Goal: Transaction & Acquisition: Purchase product/service

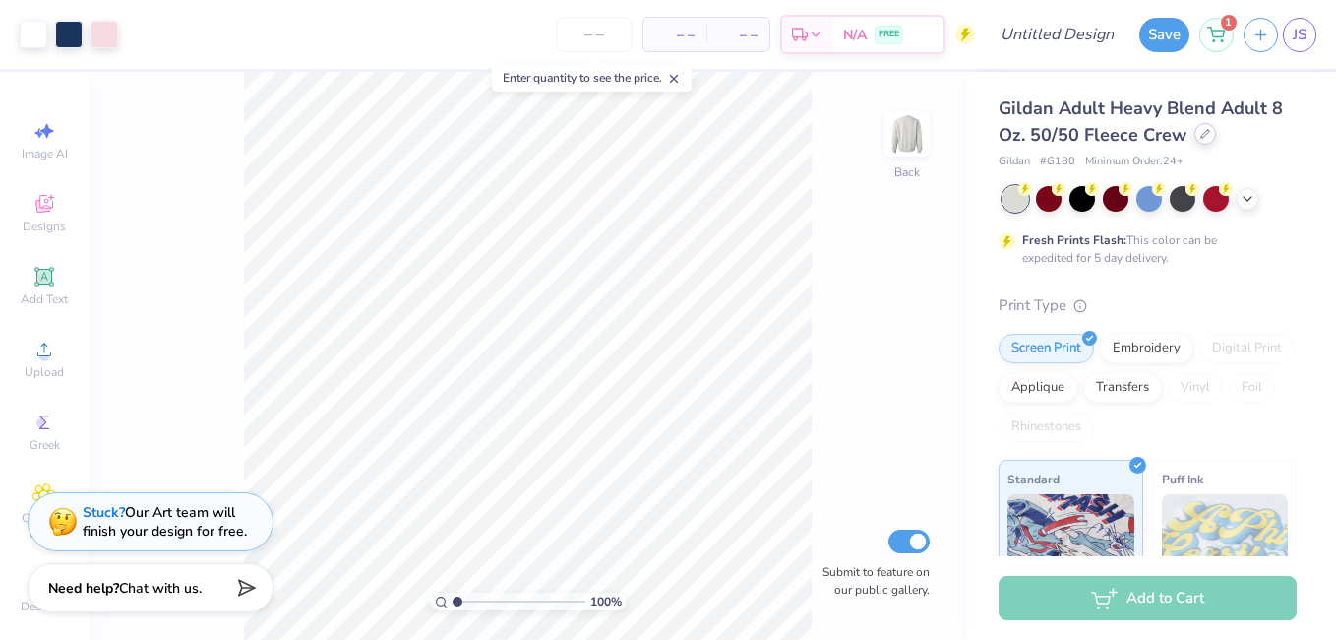
click at [1200, 141] on div at bounding box center [1206, 134] width 22 height 22
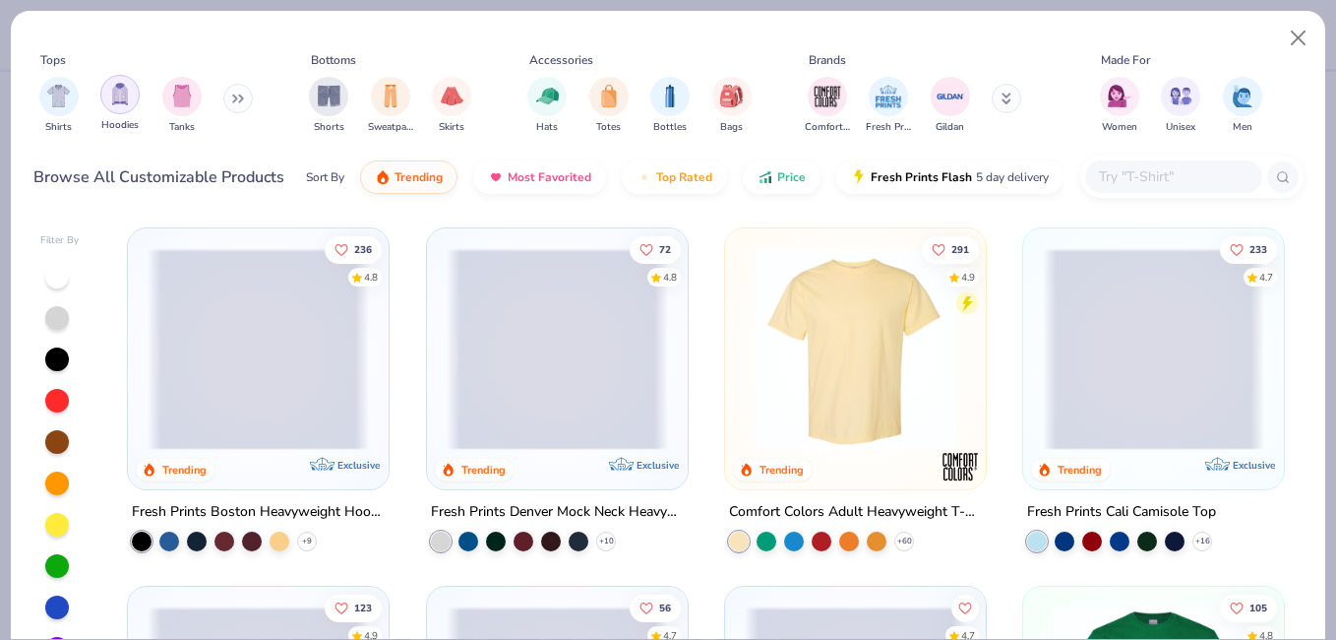
click at [122, 102] on img "filter for Hoodies" at bounding box center [120, 94] width 22 height 23
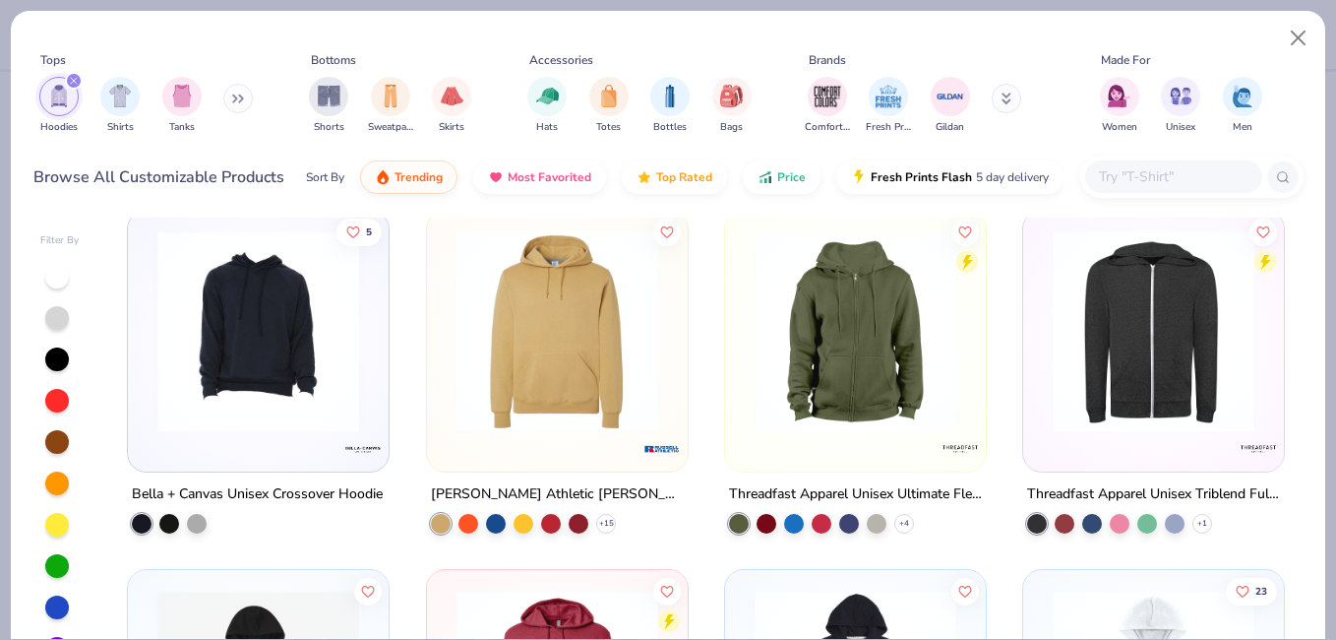
scroll to position [2952, 0]
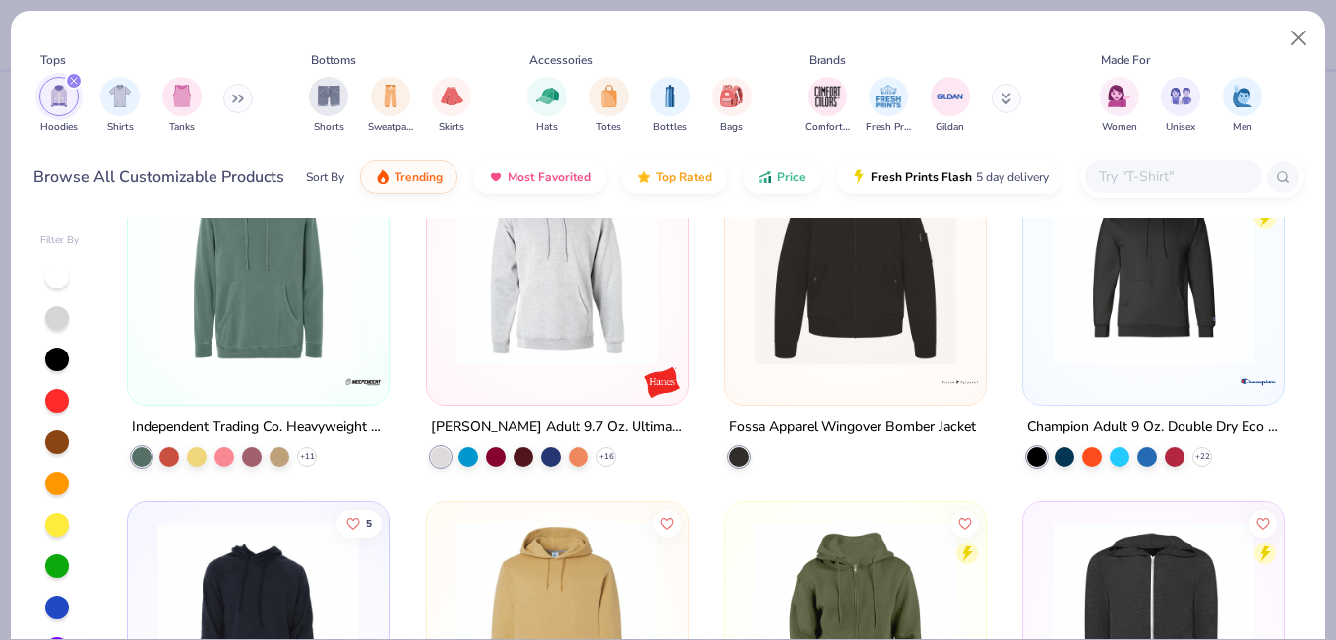
click at [1114, 165] on input "text" at bounding box center [1173, 176] width 152 height 23
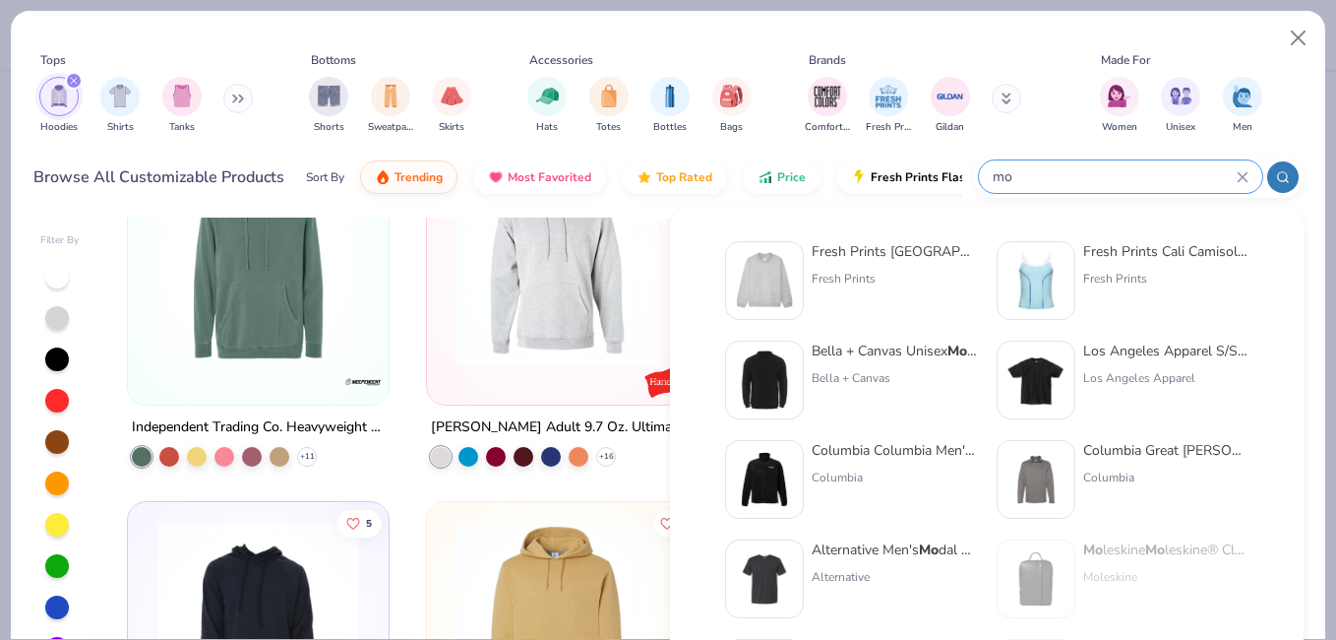
type input "mo"
click at [856, 280] on div "Fresh Prints" at bounding box center [894, 279] width 165 height 18
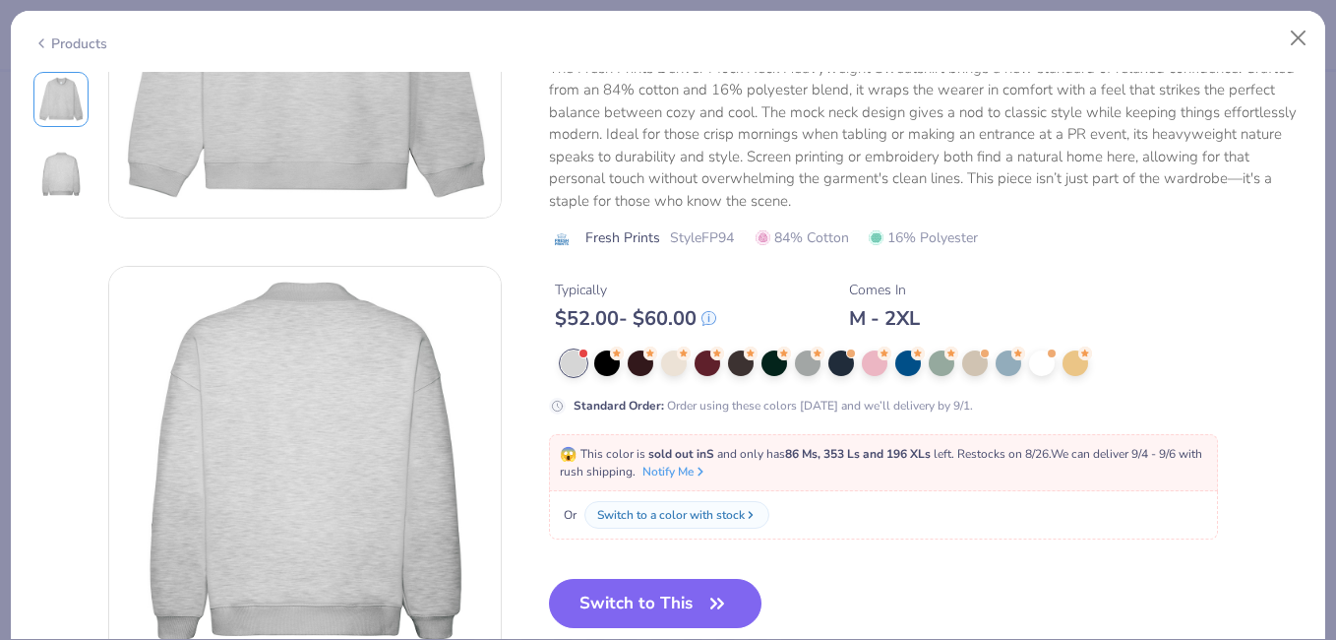
scroll to position [246, 0]
click at [605, 601] on button "Switch to This" at bounding box center [656, 604] width 214 height 49
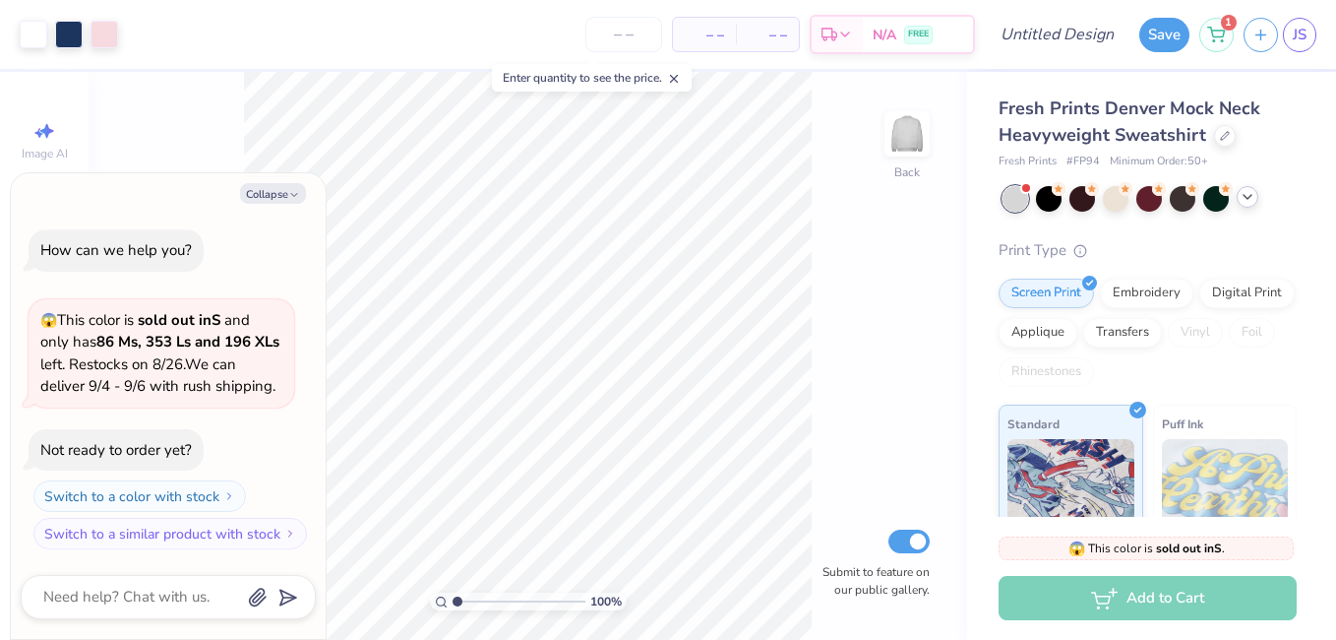
click at [1253, 195] on icon at bounding box center [1248, 197] width 16 height 16
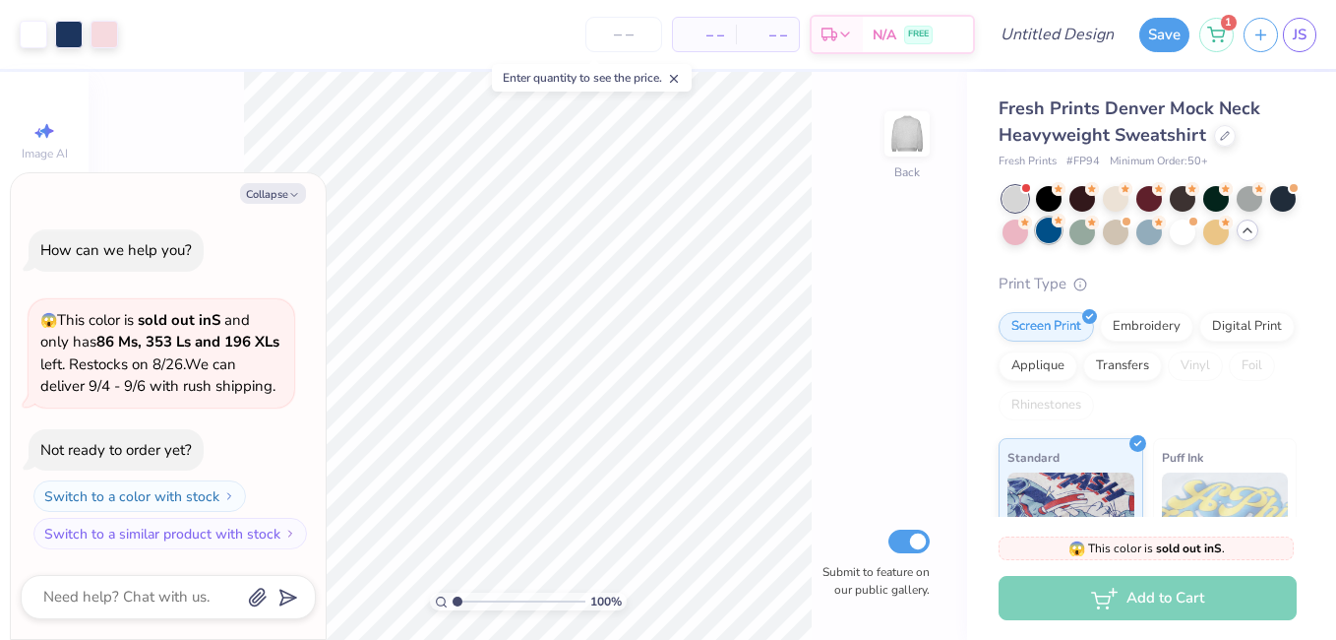
click at [1062, 236] on div at bounding box center [1049, 230] width 26 height 26
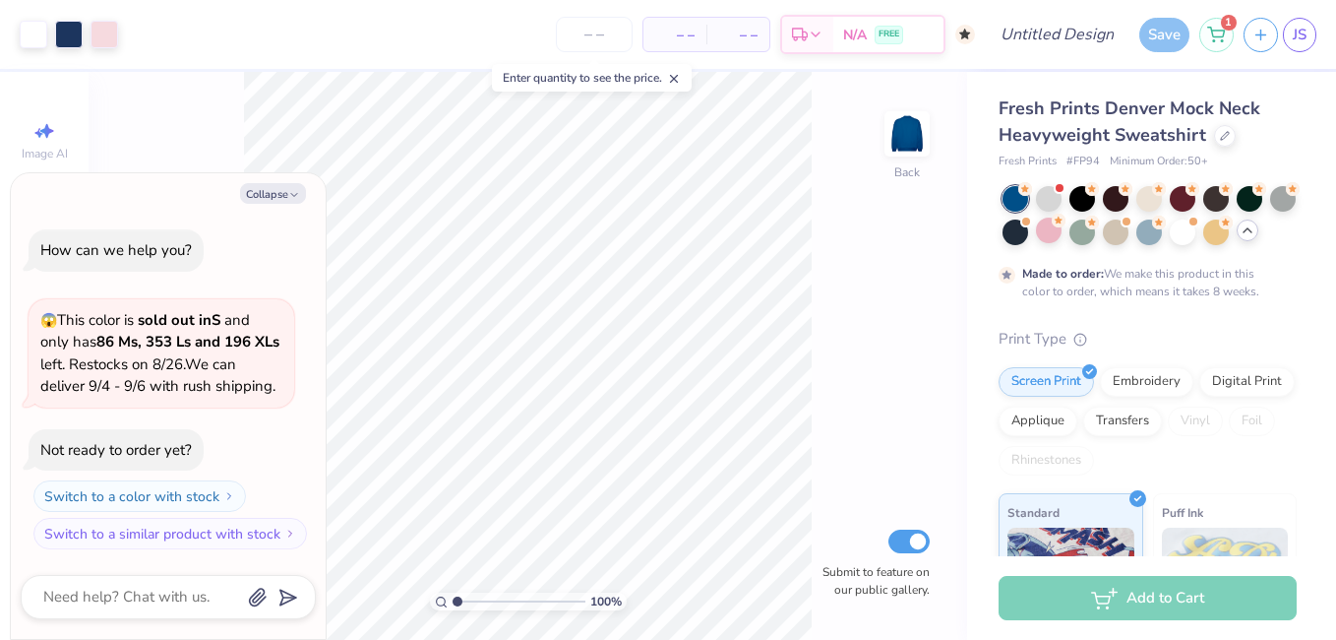
scroll to position [38, 0]
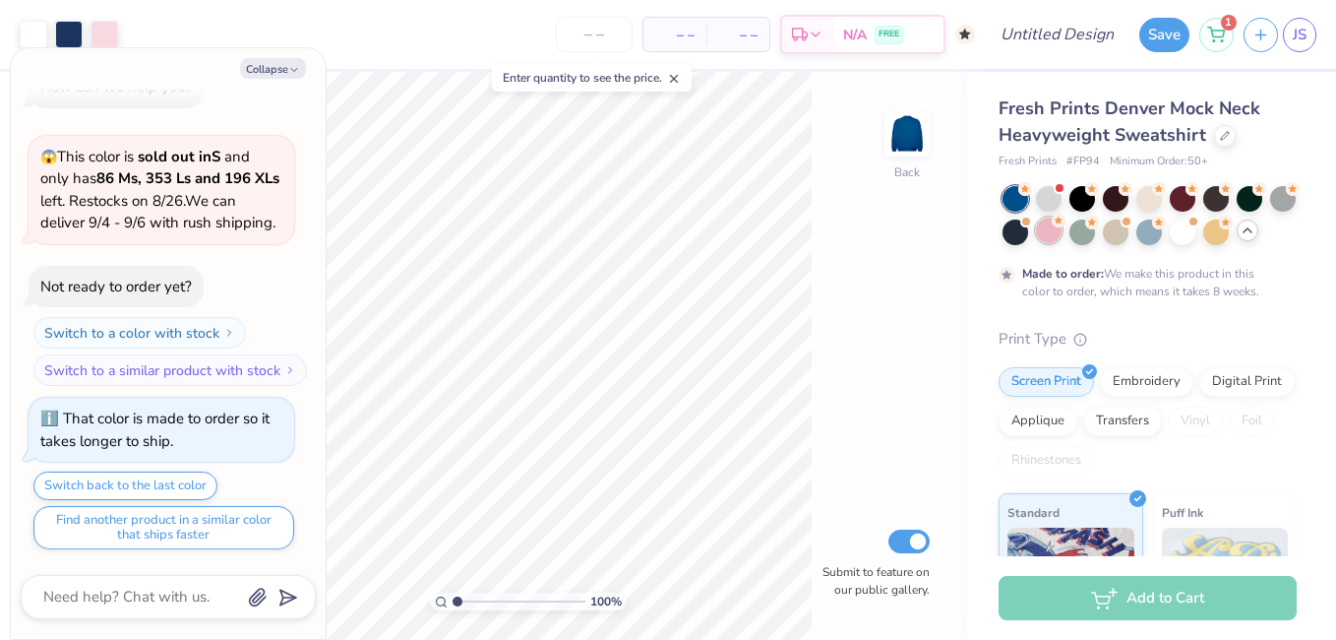
click at [1062, 232] on div at bounding box center [1049, 230] width 26 height 26
click at [1028, 228] on div at bounding box center [1016, 230] width 26 height 26
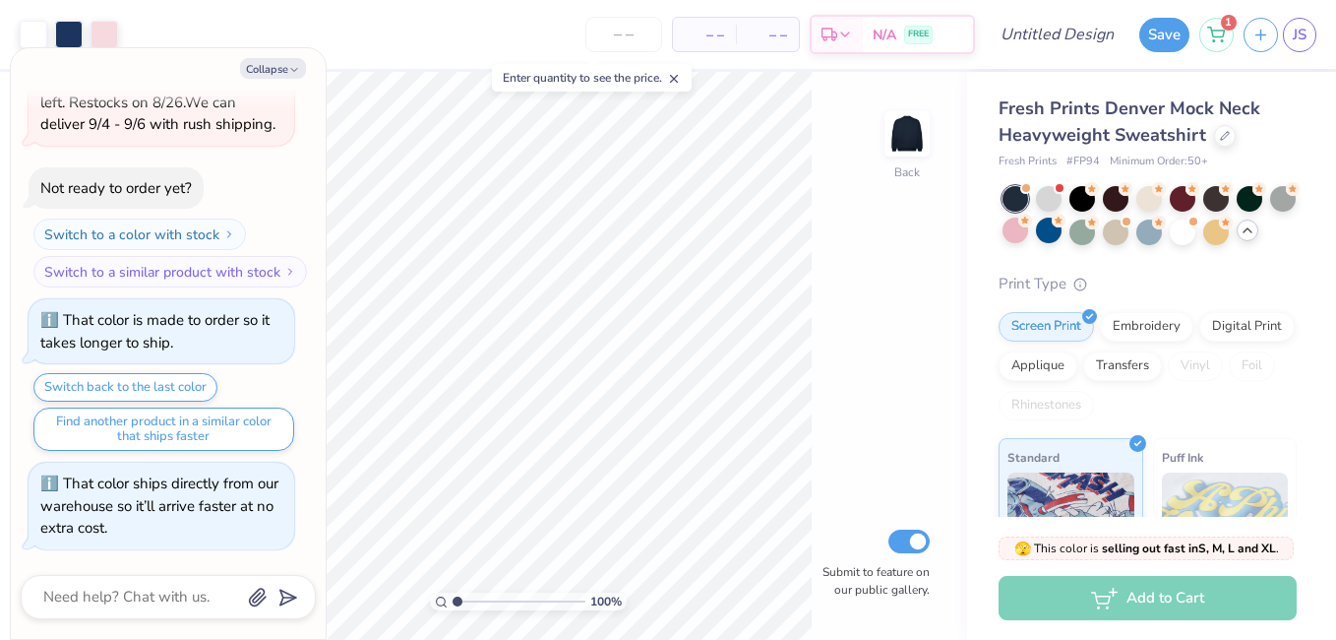
scroll to position [393, 0]
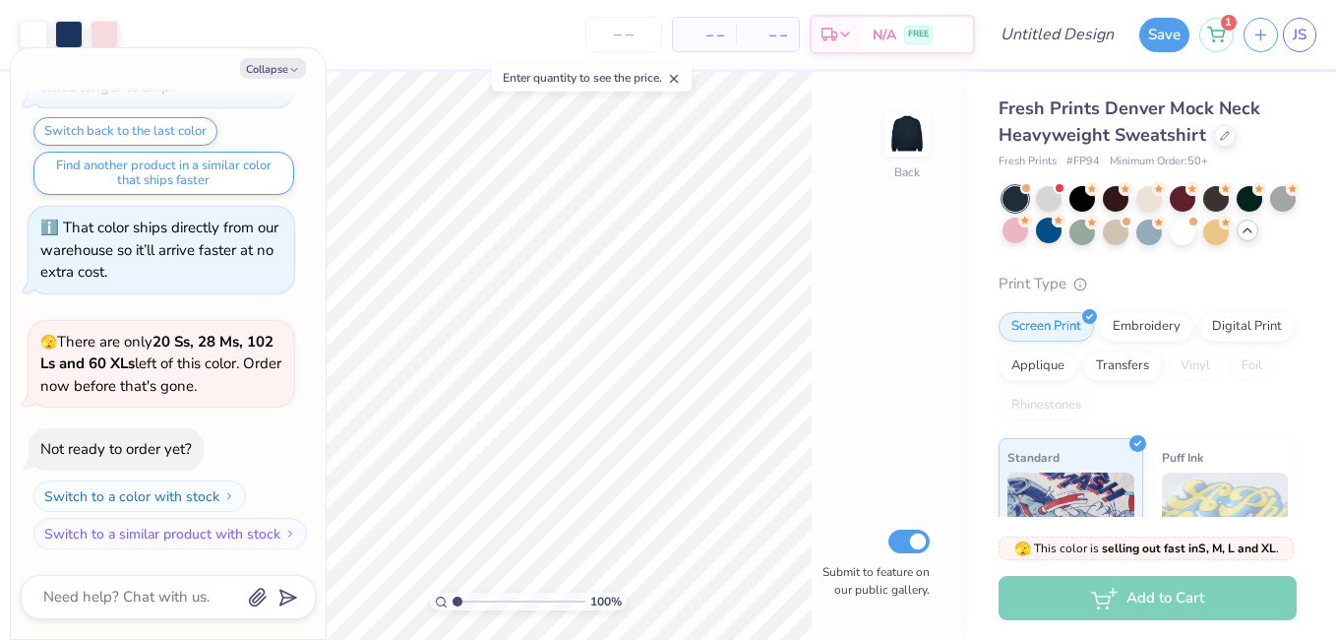
type textarea "x"
click at [625, 31] on input "number" at bounding box center [624, 34] width 77 height 35
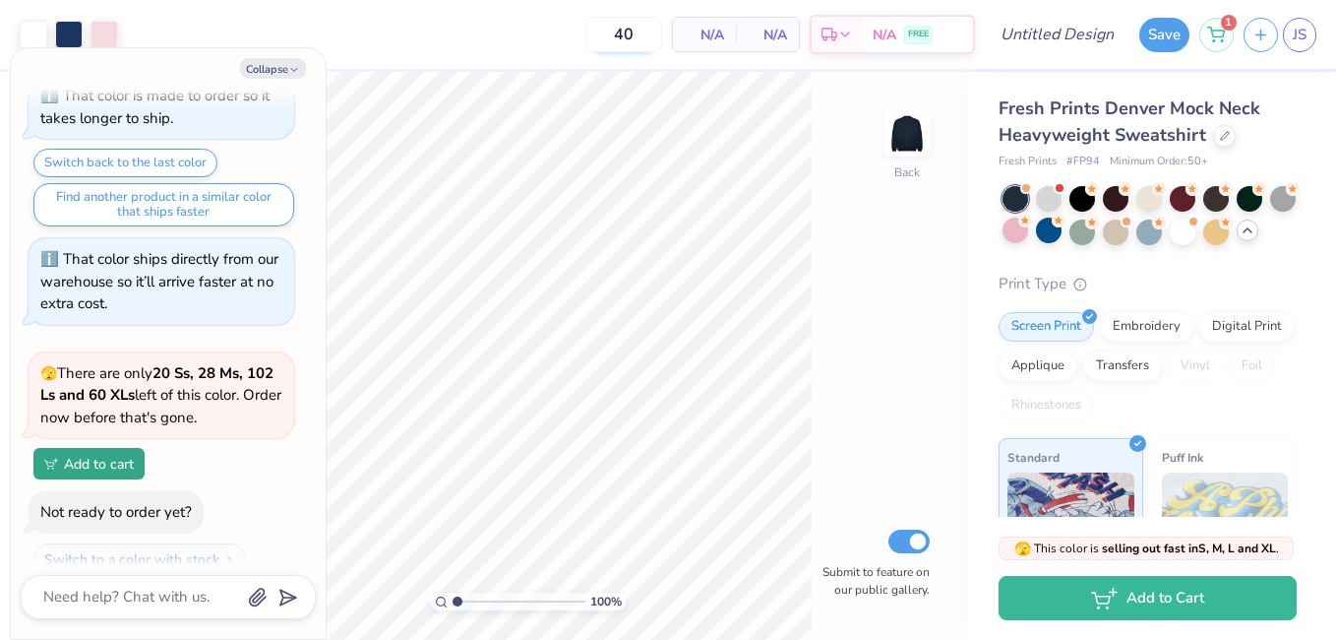
scroll to position [424, 0]
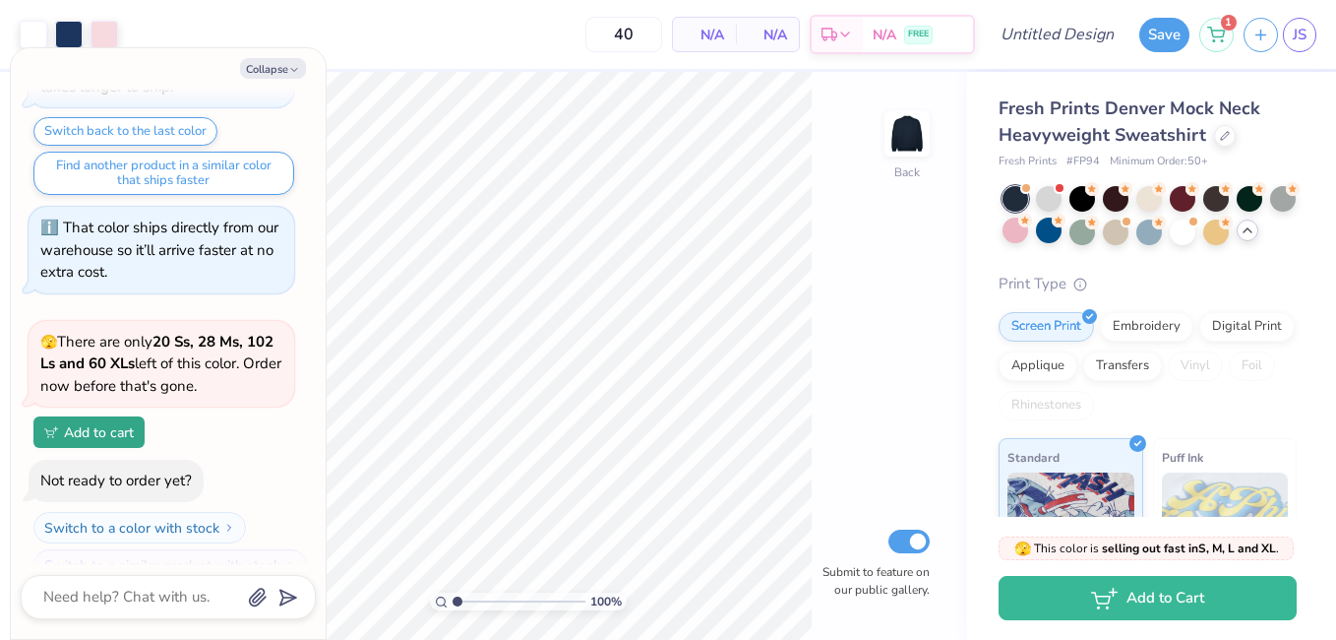
type input "4"
type input "60"
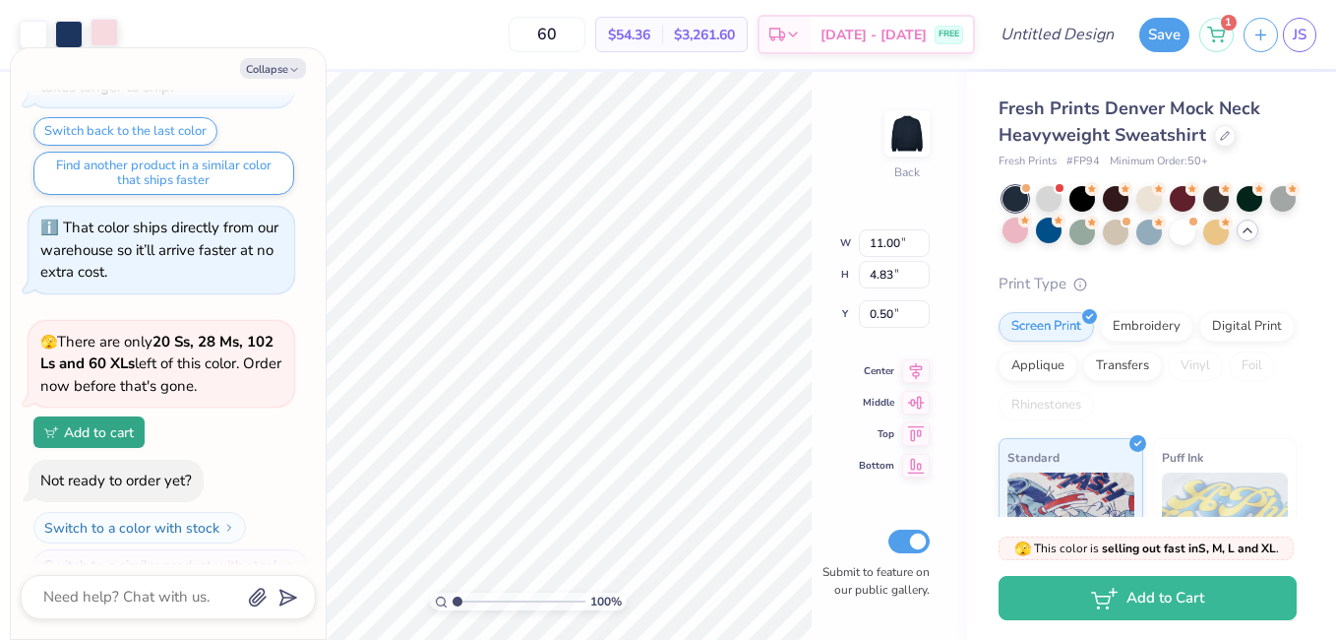
click at [108, 25] on div at bounding box center [105, 33] width 28 height 28
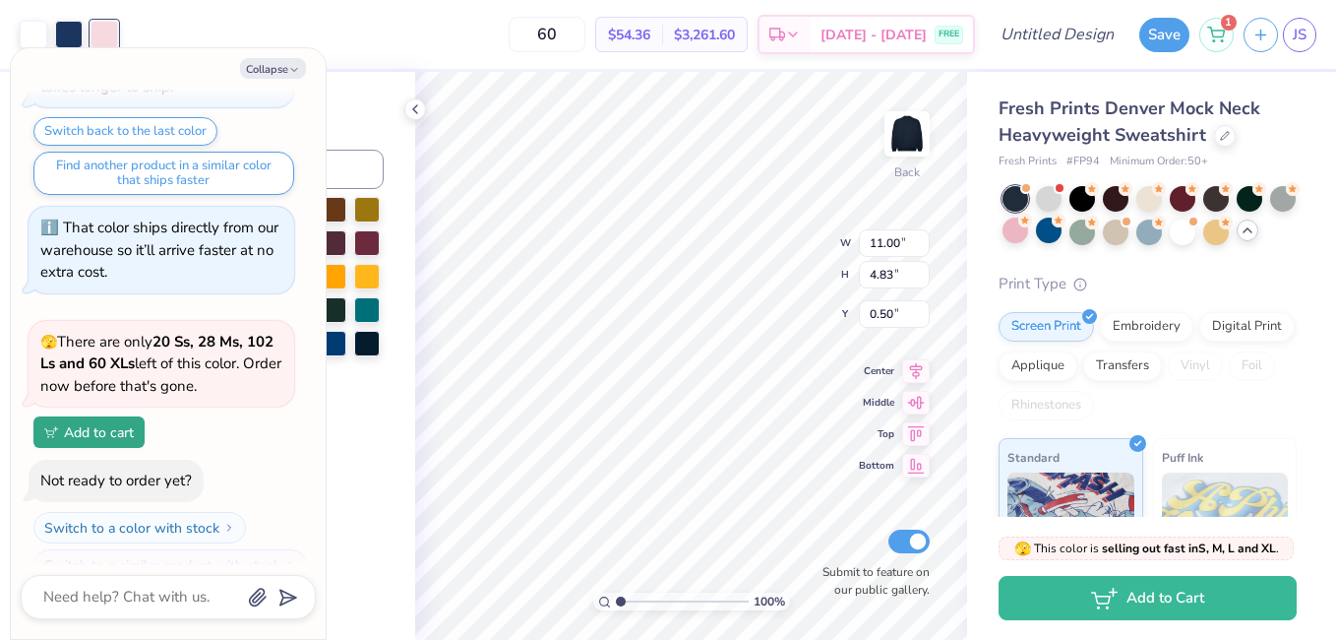
click at [368, 114] on div "Change selected color" at bounding box center [252, 108] width 264 height 27
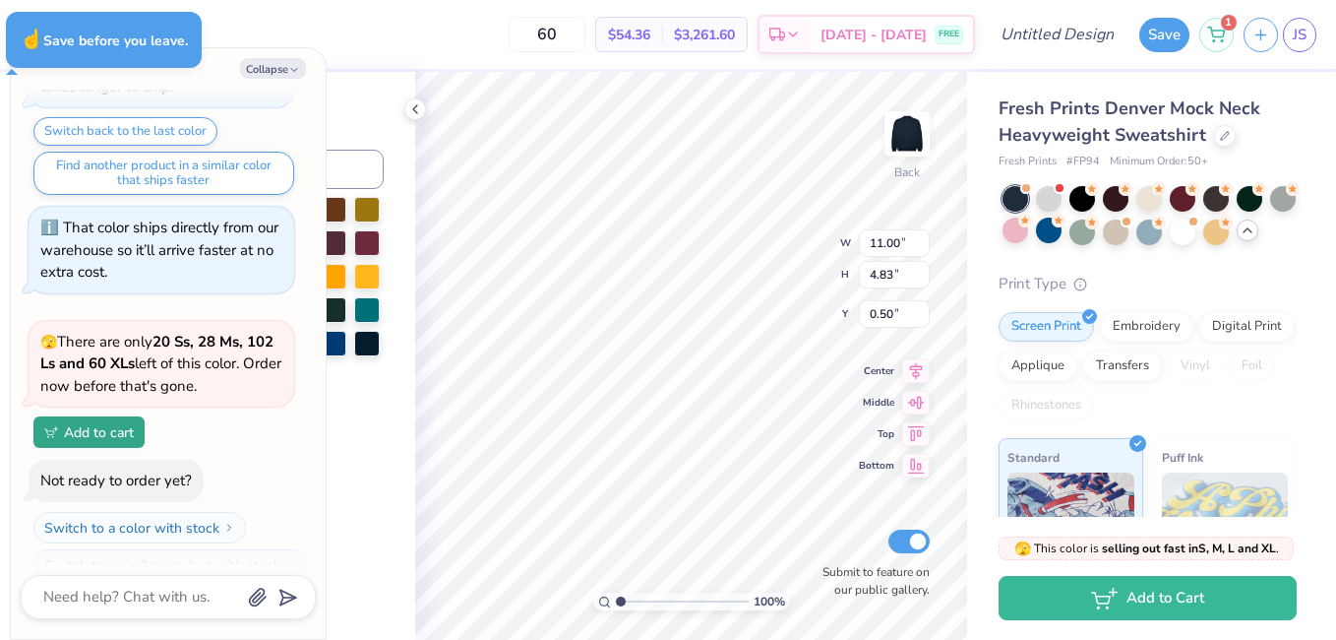
type textarea "x"
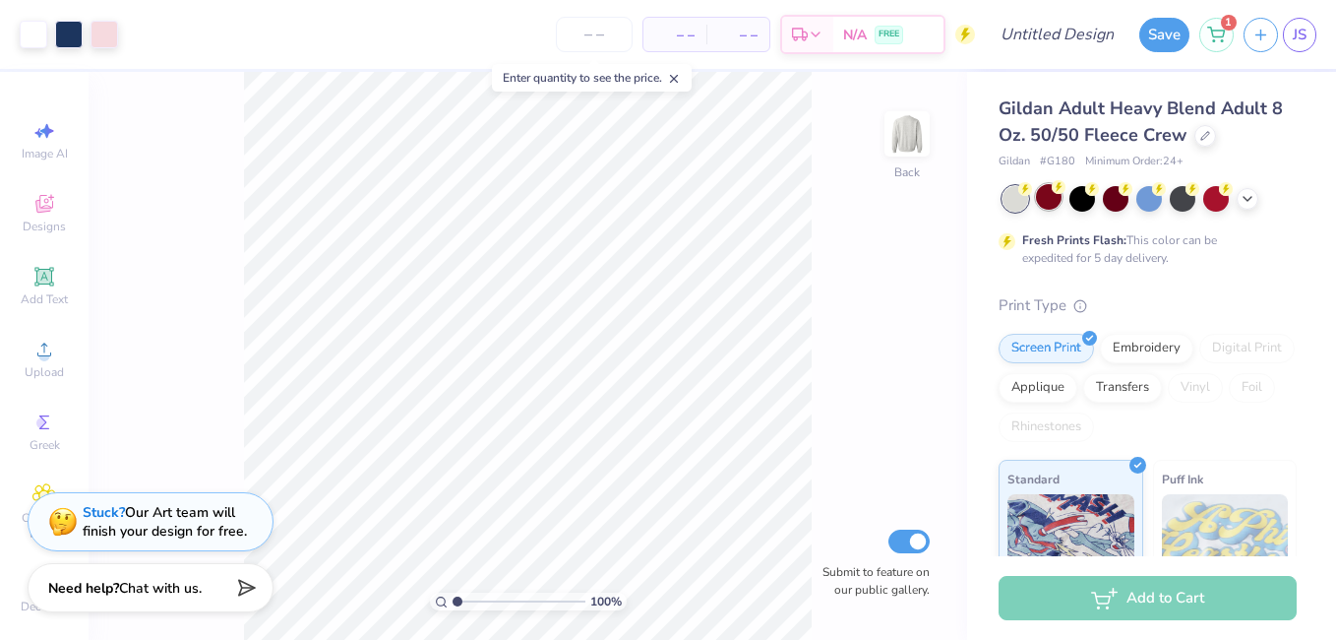
click at [1043, 198] on div at bounding box center [1049, 197] width 26 height 26
click at [1214, 204] on div at bounding box center [1217, 197] width 26 height 26
click at [1204, 140] on div at bounding box center [1206, 134] width 22 height 22
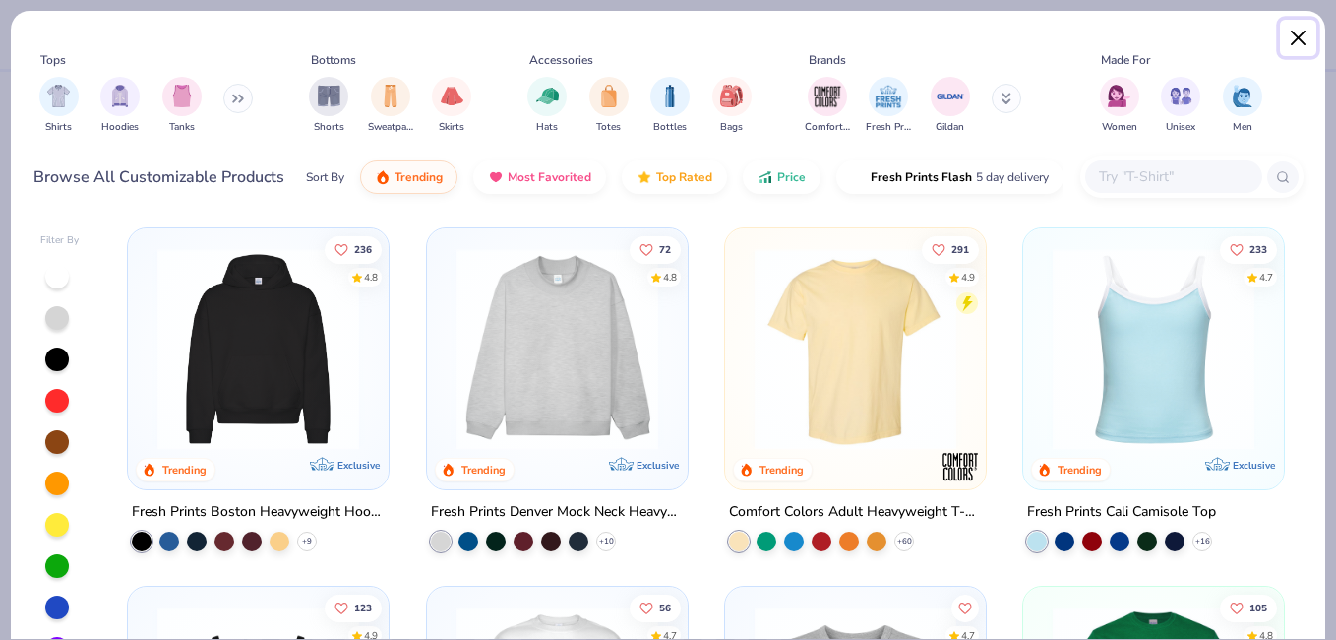
click at [1300, 53] on button "Close" at bounding box center [1298, 38] width 37 height 37
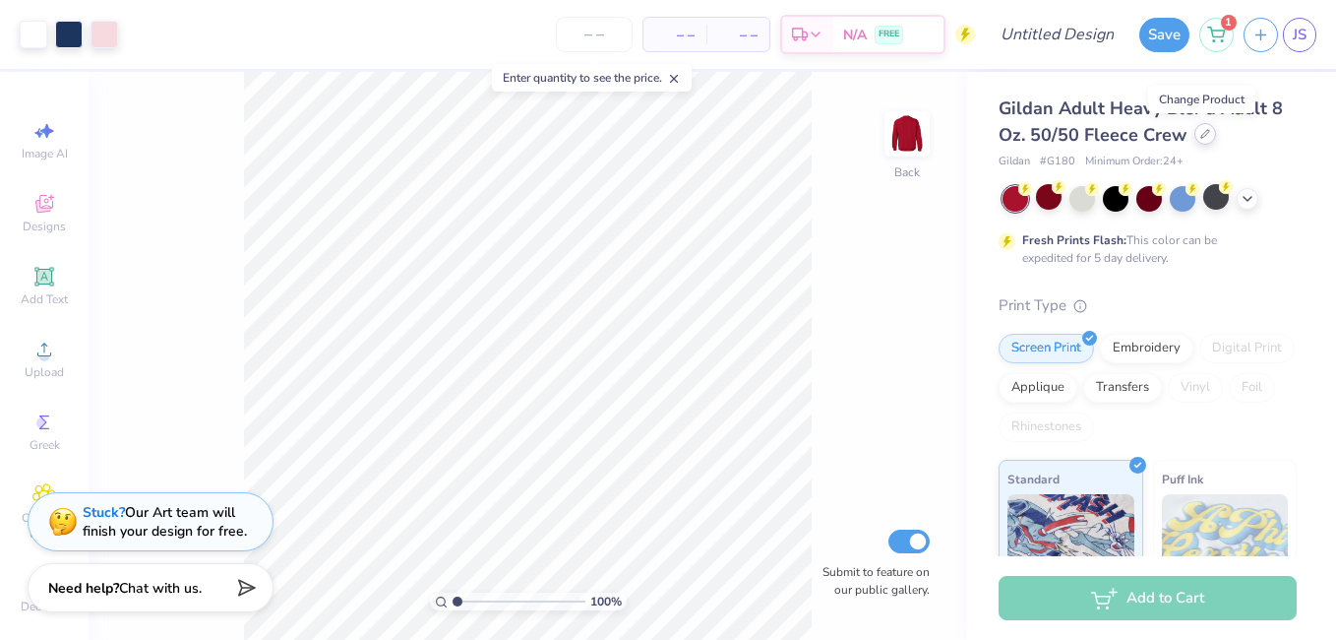
click at [1202, 139] on div at bounding box center [1206, 134] width 22 height 22
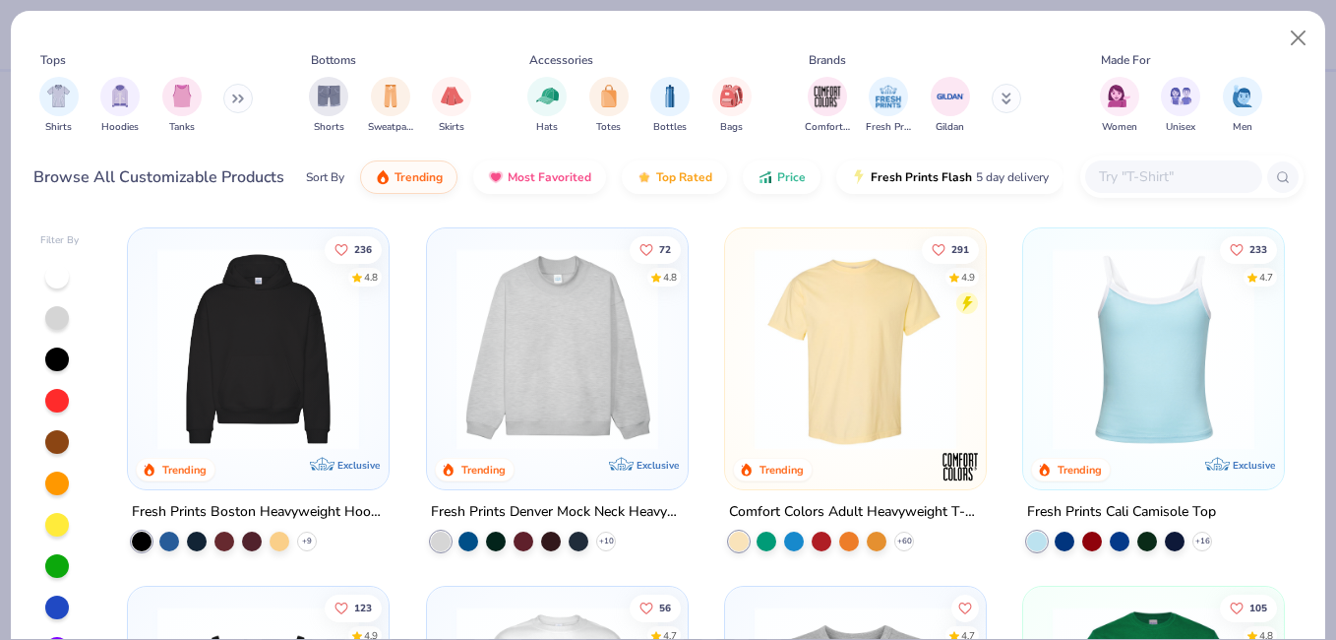
click at [525, 381] on img at bounding box center [557, 349] width 221 height 202
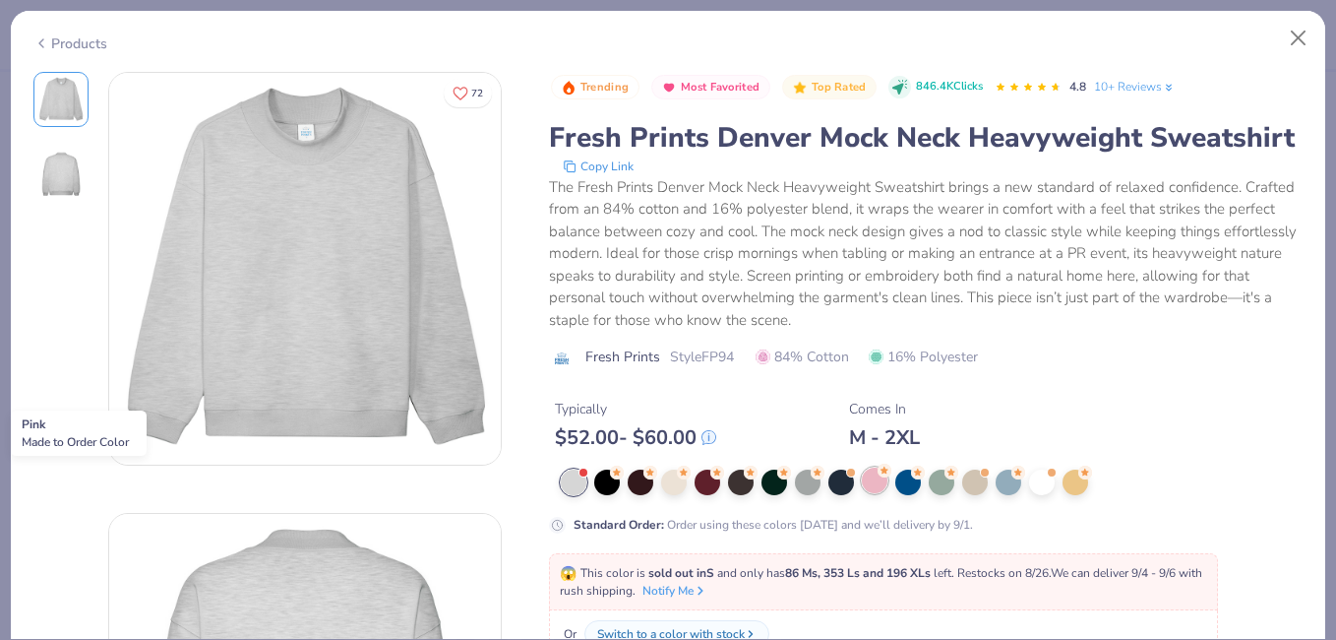
click at [883, 491] on div at bounding box center [875, 480] width 26 height 26
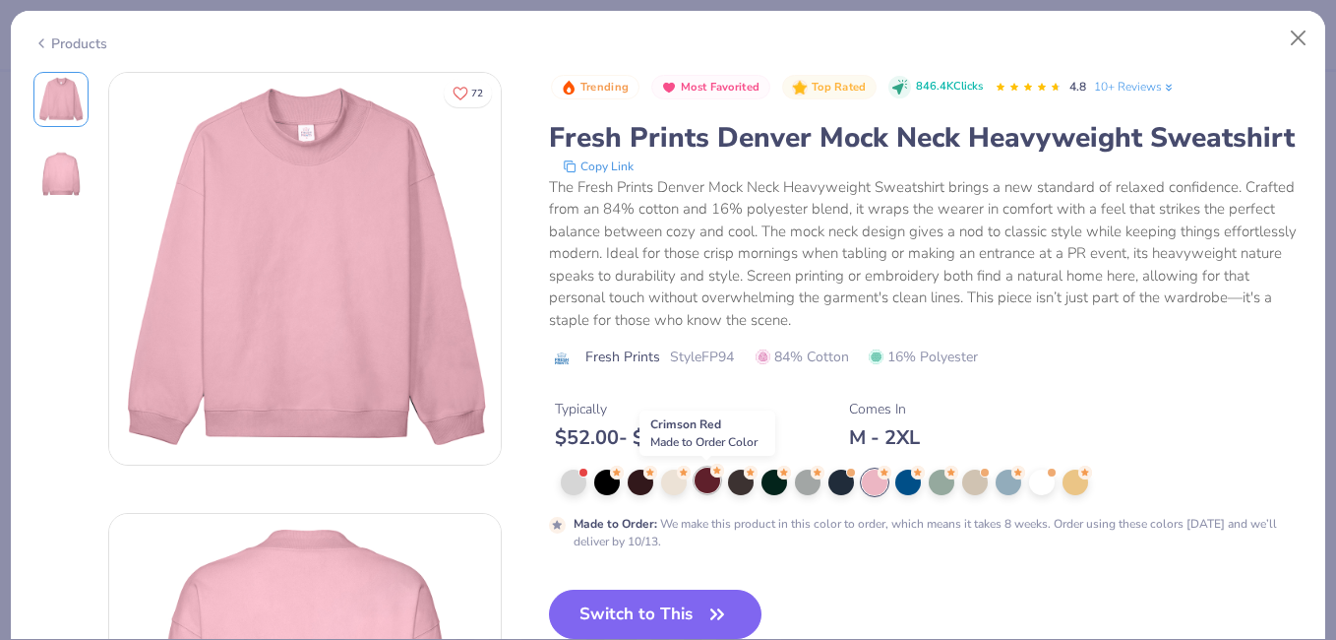
click at [703, 483] on div at bounding box center [708, 480] width 26 height 26
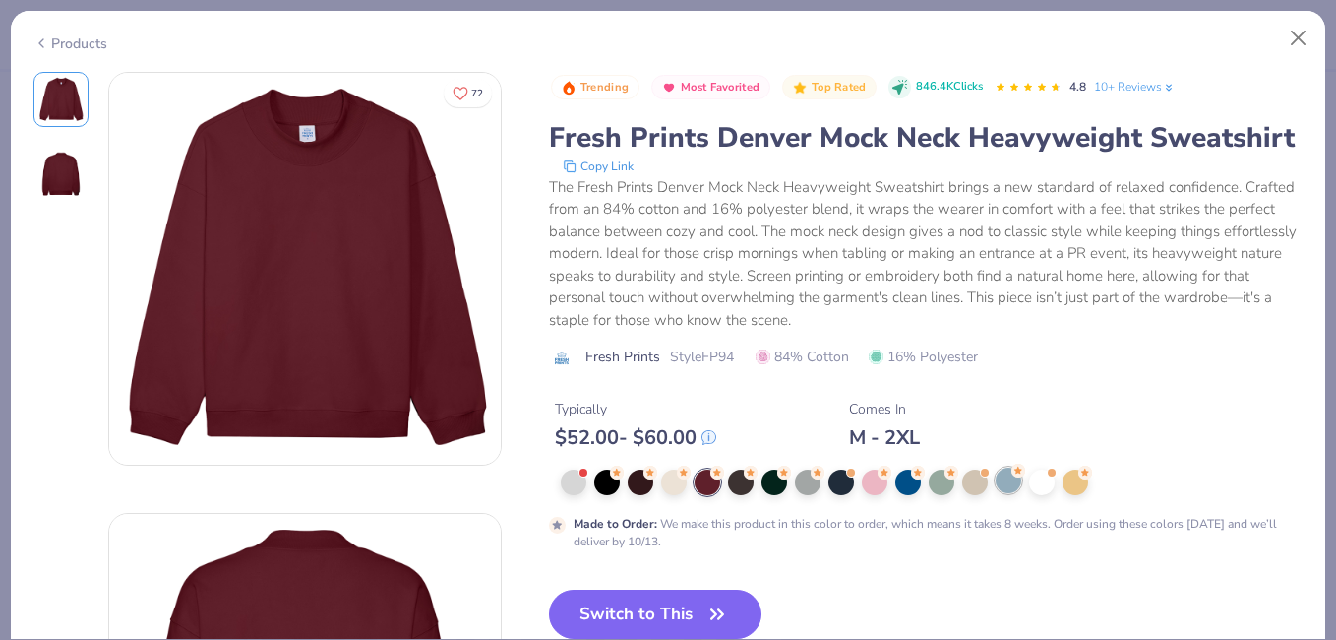
click at [1010, 484] on div at bounding box center [1009, 480] width 26 height 26
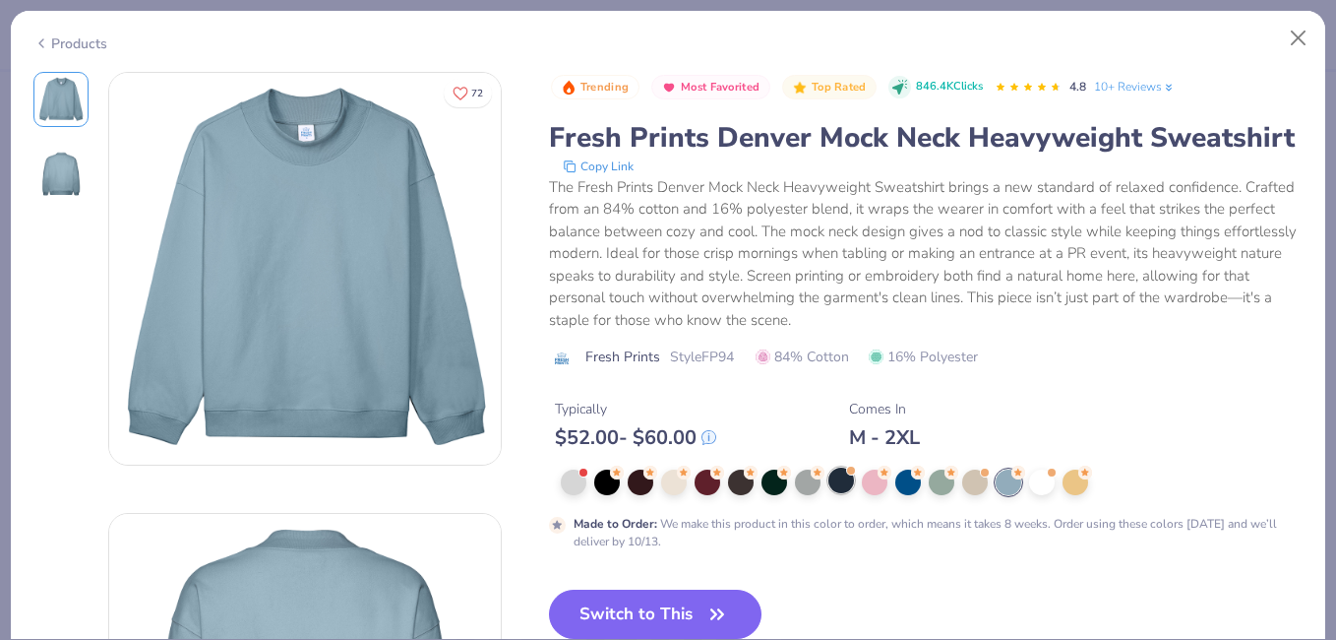
click at [843, 484] on div at bounding box center [842, 480] width 26 height 26
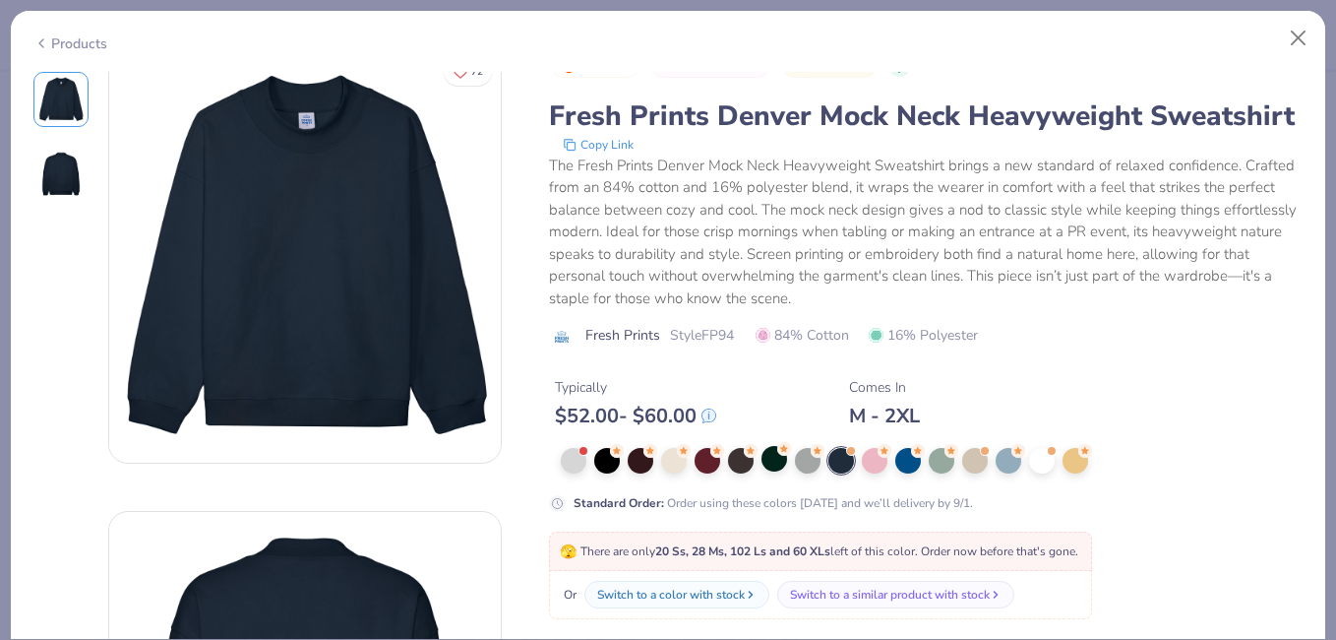
scroll to position [23, 0]
click at [689, 456] on div at bounding box center [932, 460] width 743 height 26
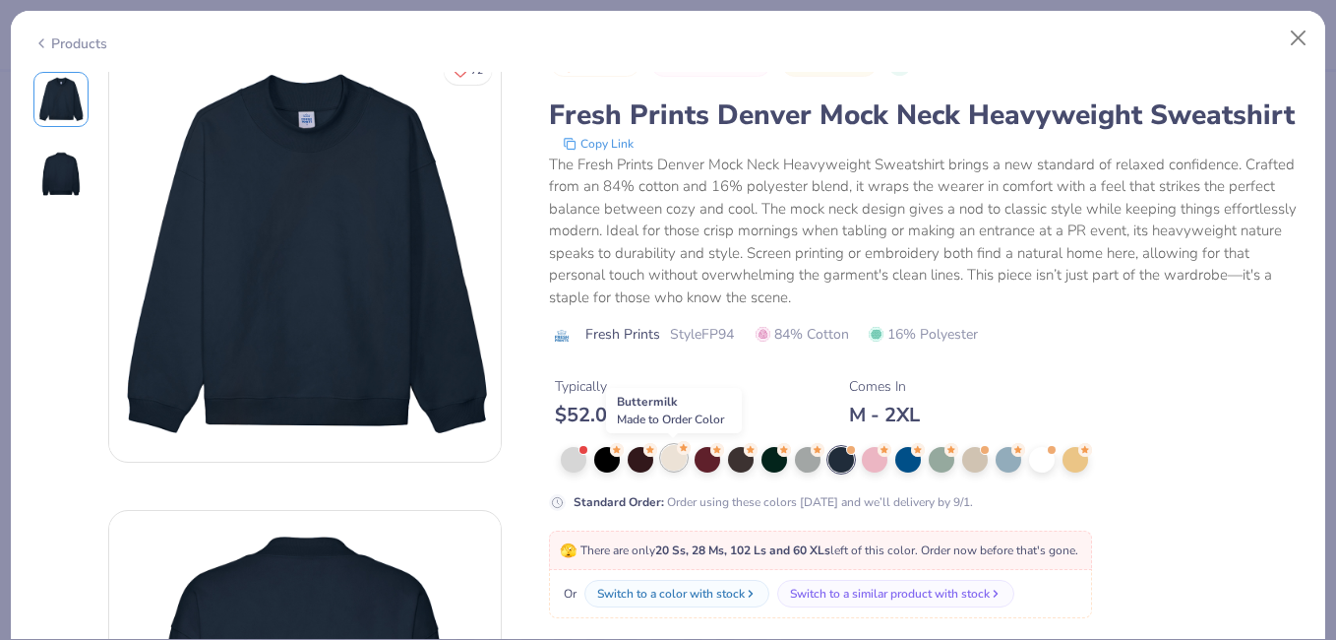
click at [684, 457] on div at bounding box center [674, 458] width 26 height 26
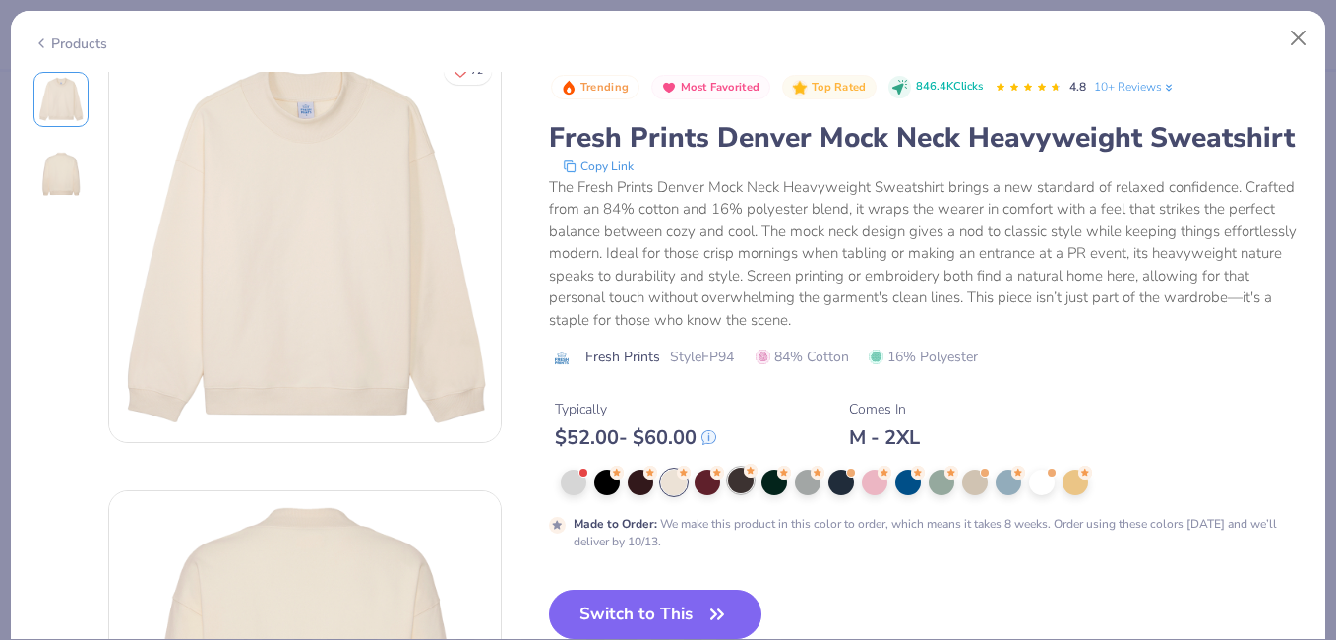
click at [742, 483] on div at bounding box center [741, 480] width 26 height 26
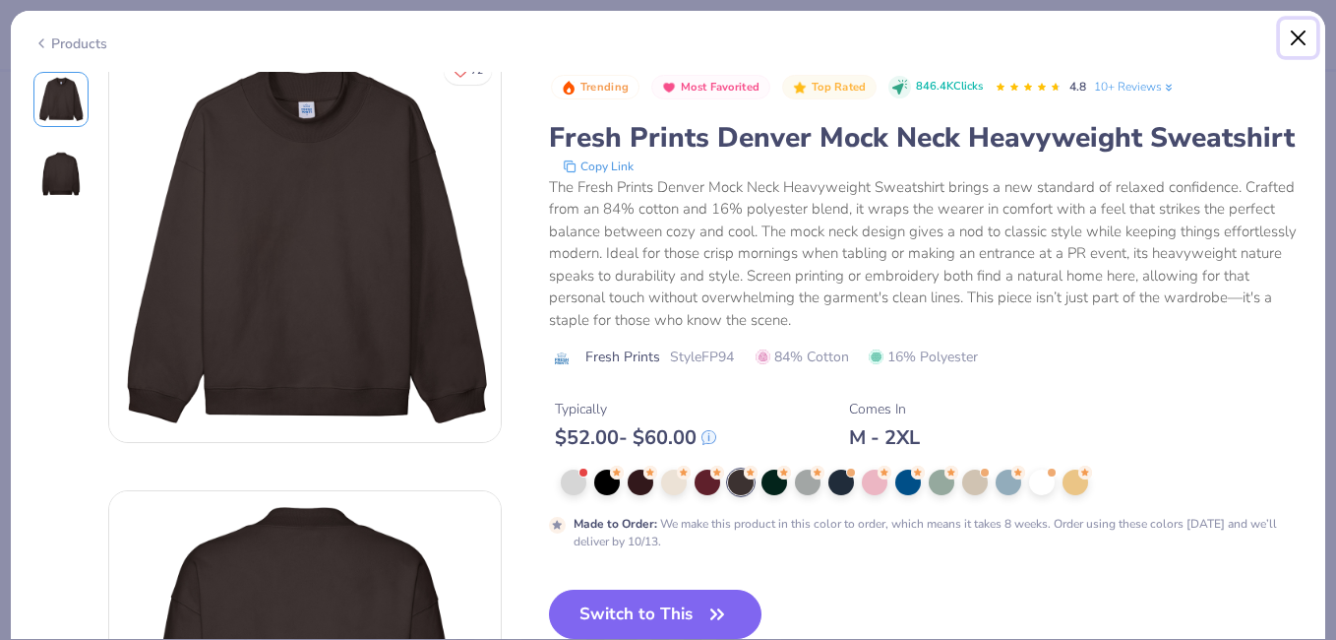
click at [1301, 33] on button "Close" at bounding box center [1298, 38] width 37 height 37
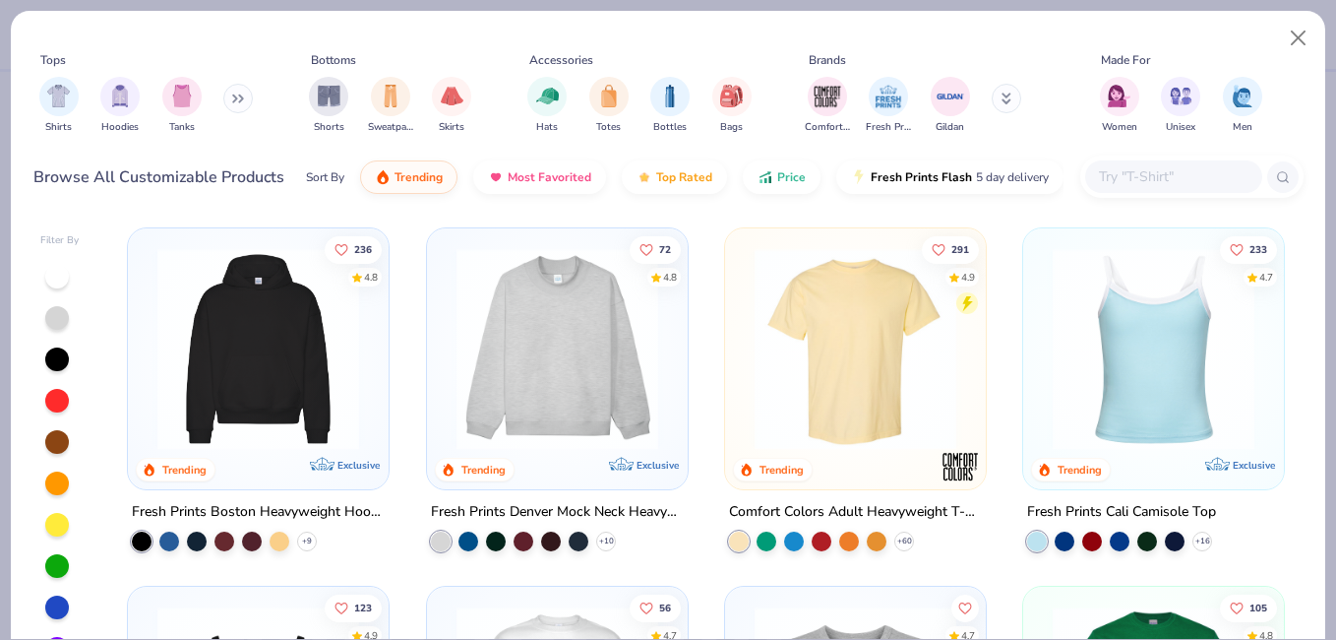
click at [3, 29] on div "Tops Shirts Hoodies Tanks Bottoms Shorts Sweatpants Skirts Accessories Hats Tot…" at bounding box center [668, 320] width 1336 height 640
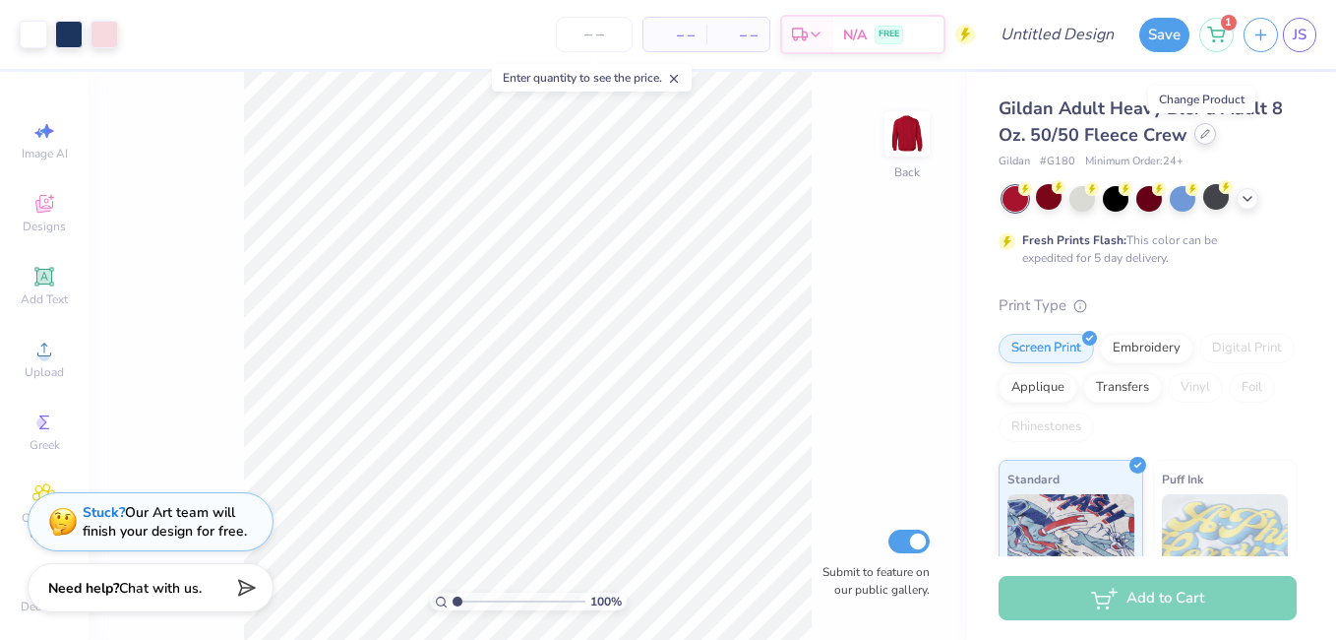
click at [1195, 136] on div at bounding box center [1206, 134] width 22 height 22
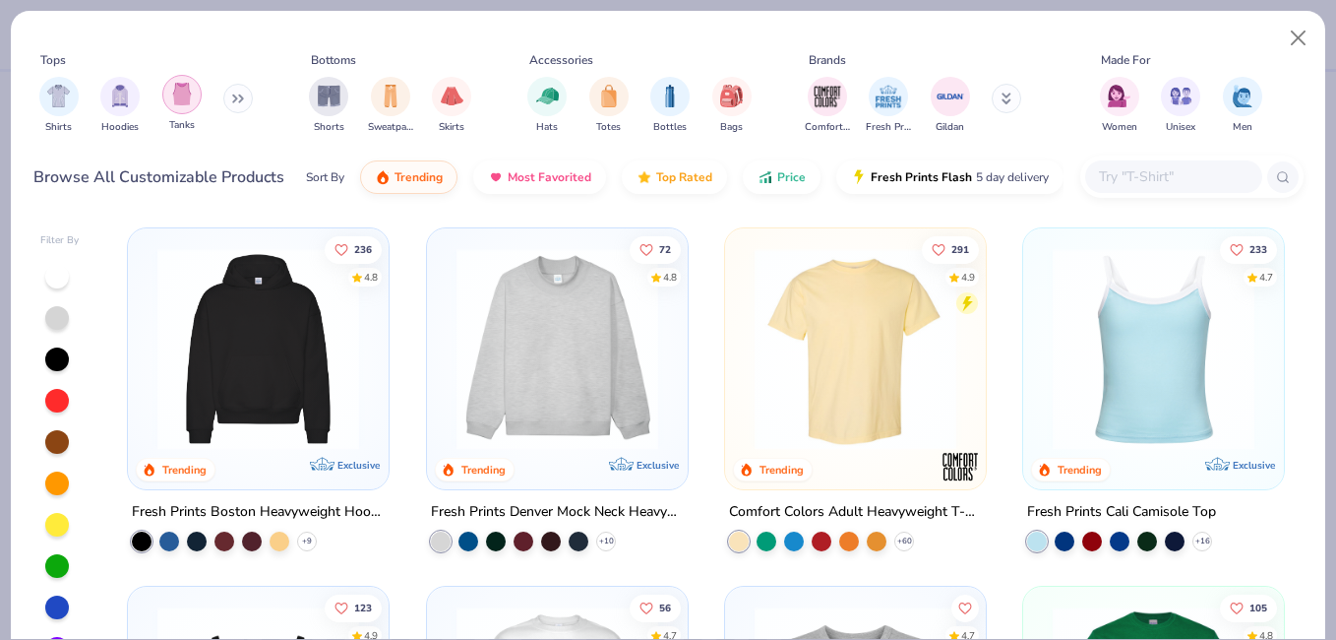
click at [184, 112] on div "filter for Tanks" at bounding box center [181, 94] width 39 height 39
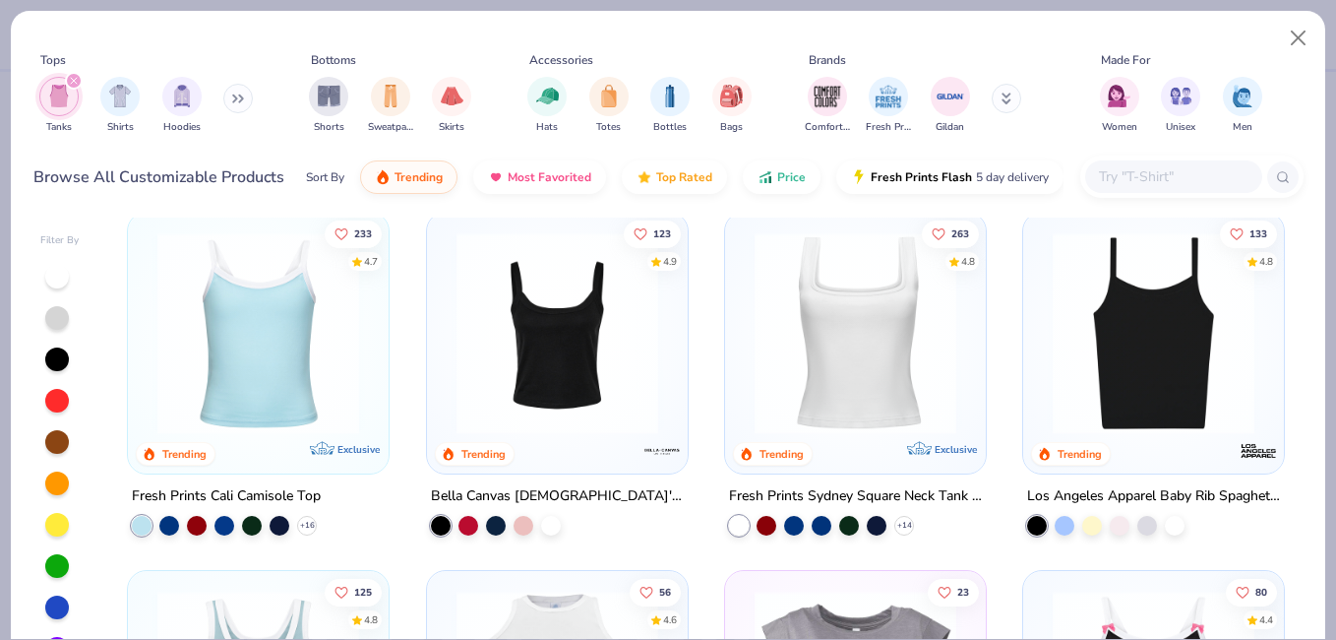
scroll to position [15, 0]
click at [270, 522] on div at bounding box center [280, 525] width 20 height 20
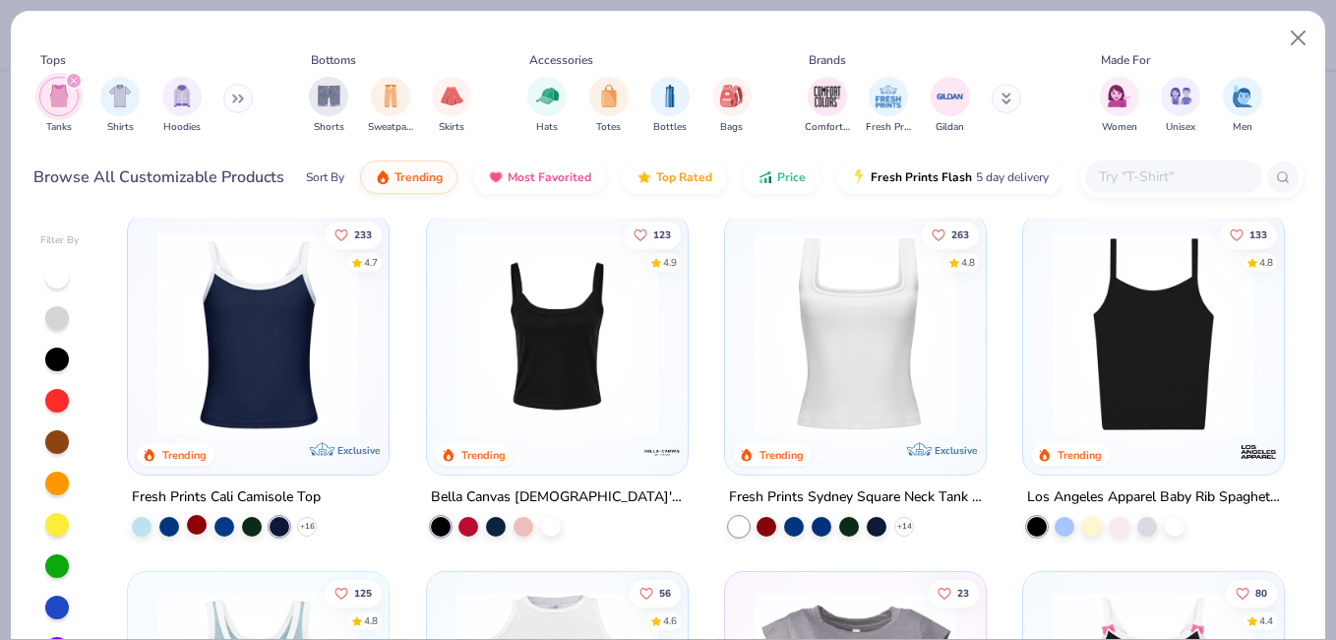
drag, startPoint x: 301, startPoint y: 525, endPoint x: 196, endPoint y: 523, distance: 105.3
click at [196, 523] on div at bounding box center [197, 525] width 20 height 20
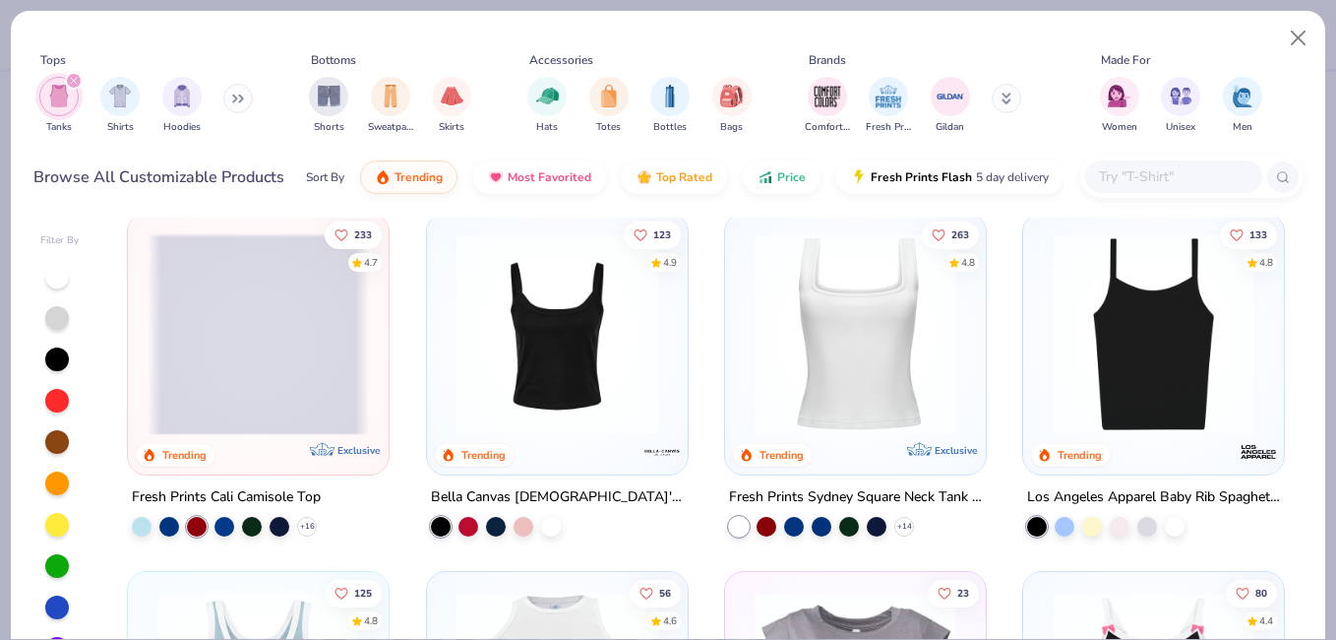
click at [231, 525] on div "+ 16" at bounding box center [224, 527] width 185 height 20
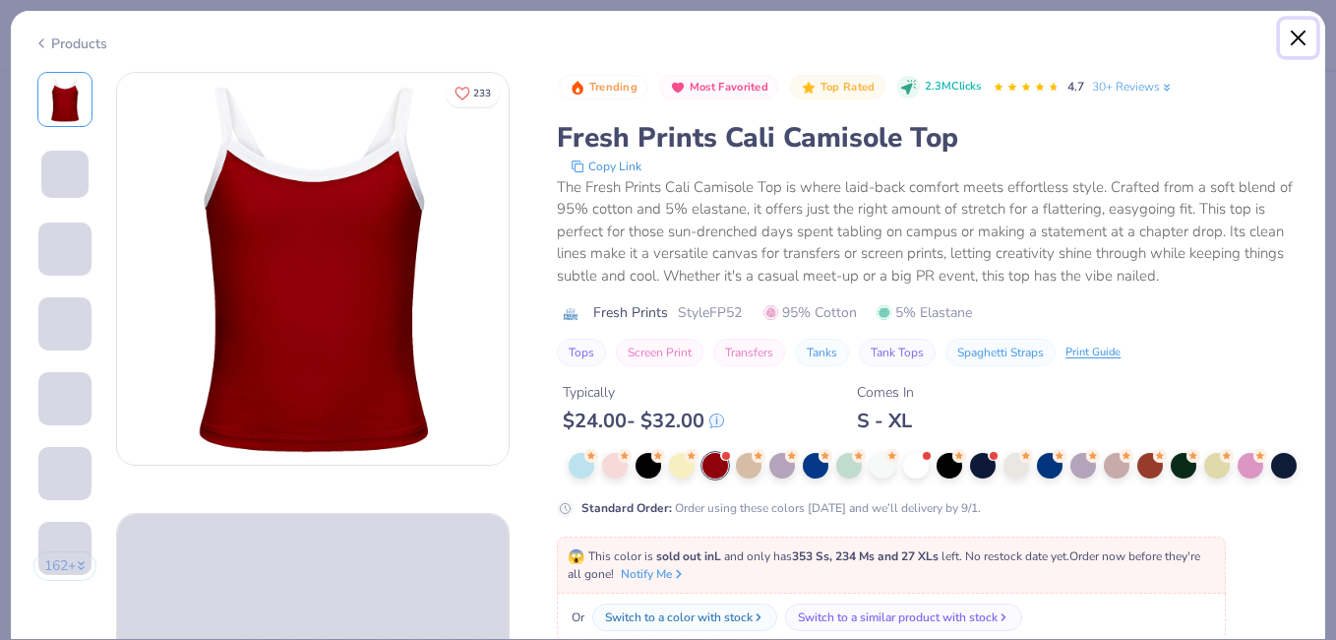
click at [1299, 33] on button "Close" at bounding box center [1298, 38] width 37 height 37
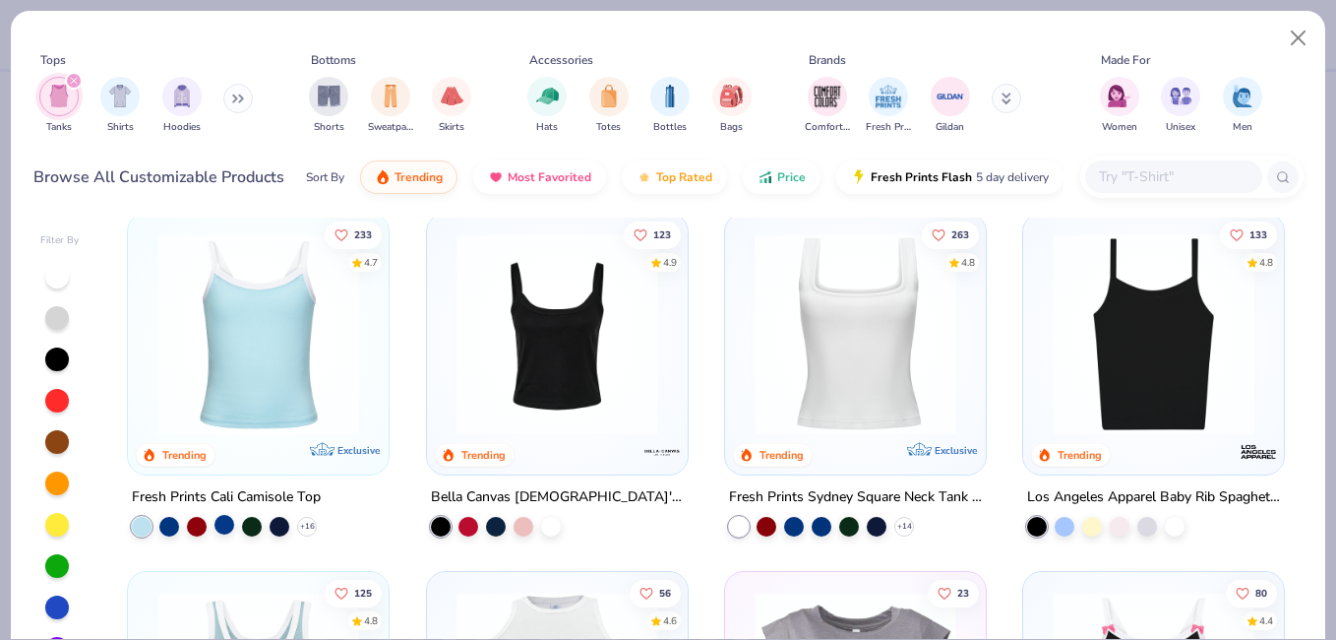
click at [215, 524] on div at bounding box center [225, 525] width 20 height 20
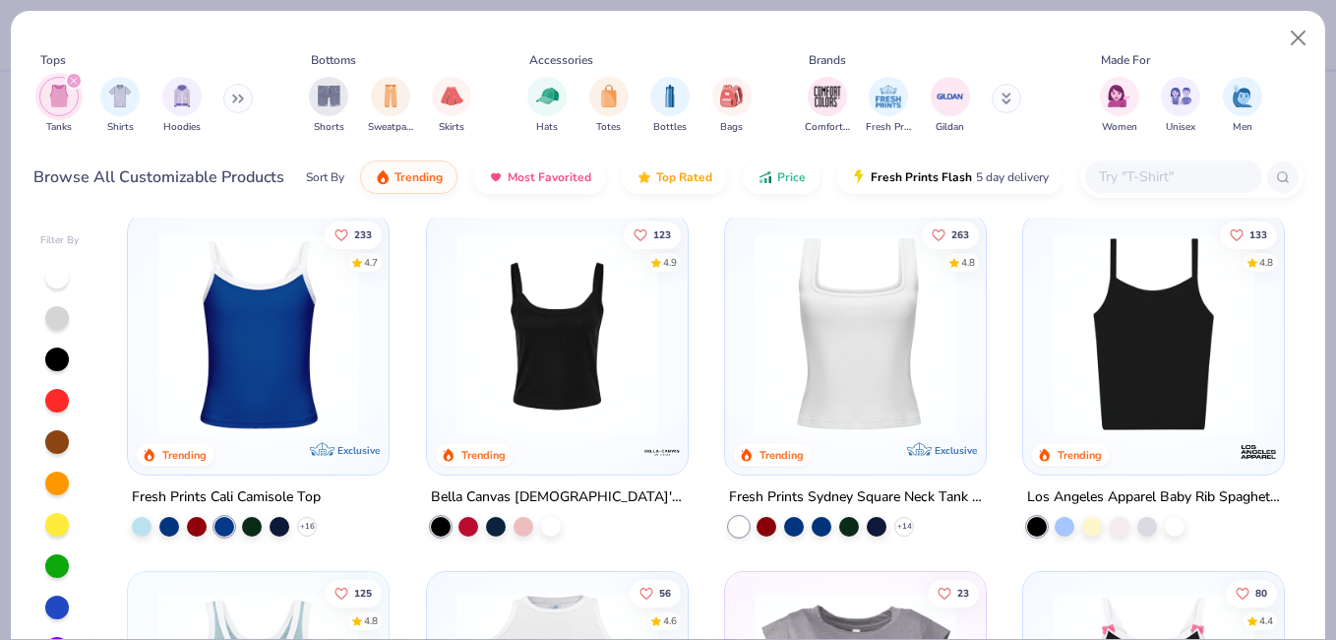
click at [305, 450] on div "Exclusive" at bounding box center [346, 459] width 82 height 18
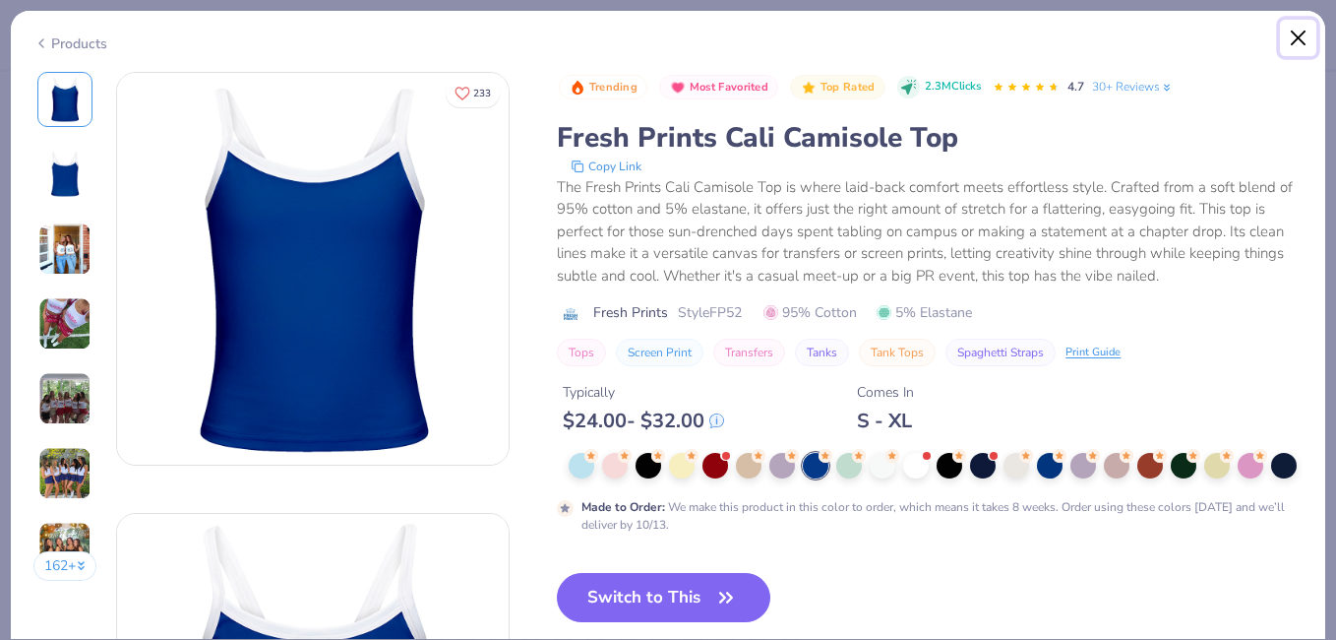
click at [1289, 32] on button "Close" at bounding box center [1298, 38] width 37 height 37
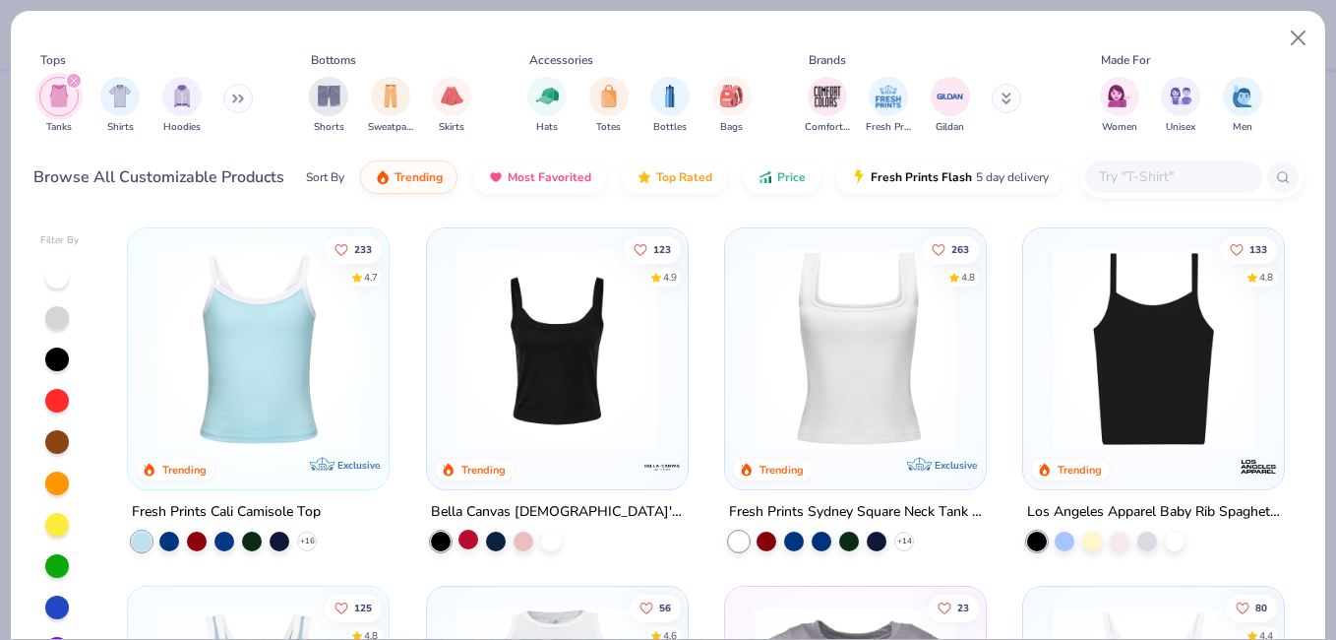
click at [464, 534] on div at bounding box center [469, 539] width 20 height 20
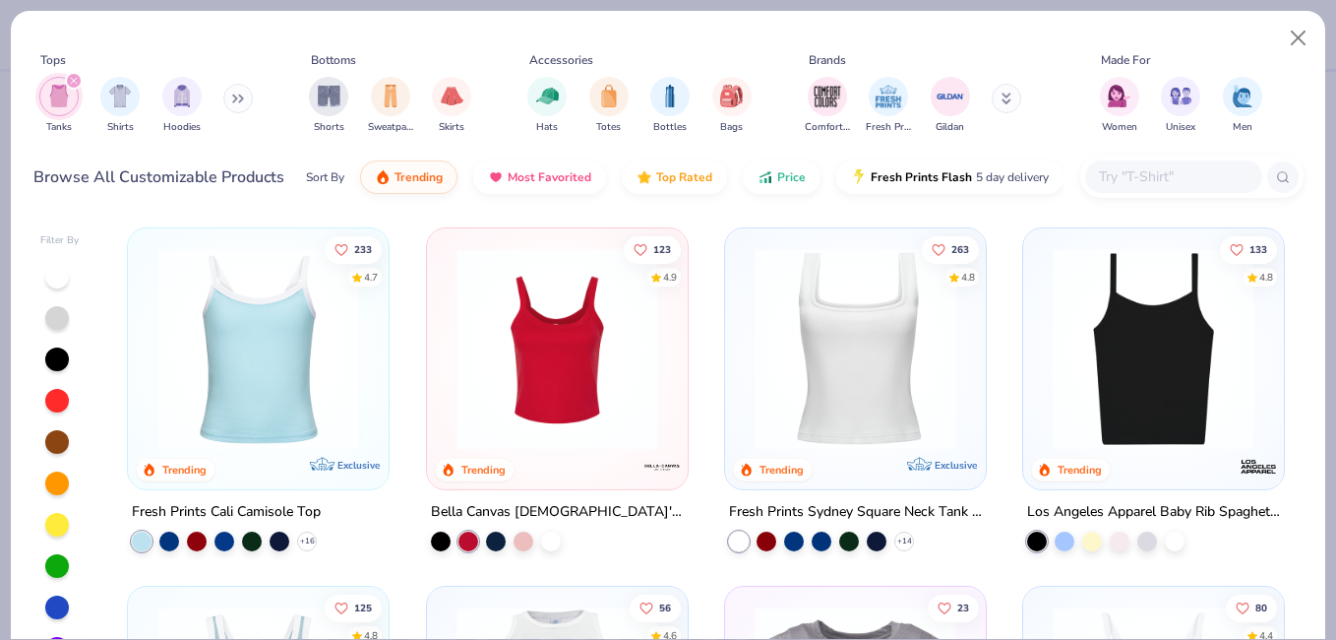
click at [576, 343] on img at bounding box center [557, 349] width 221 height 202
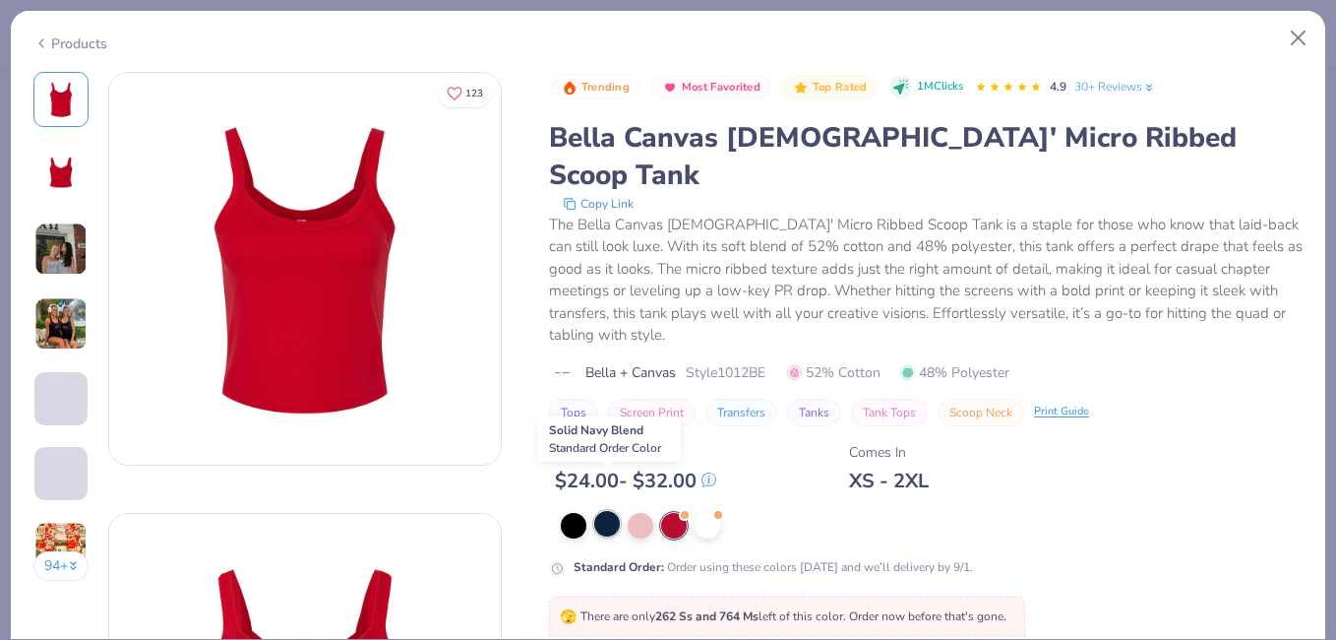
click at [609, 511] on div at bounding box center [607, 524] width 26 height 26
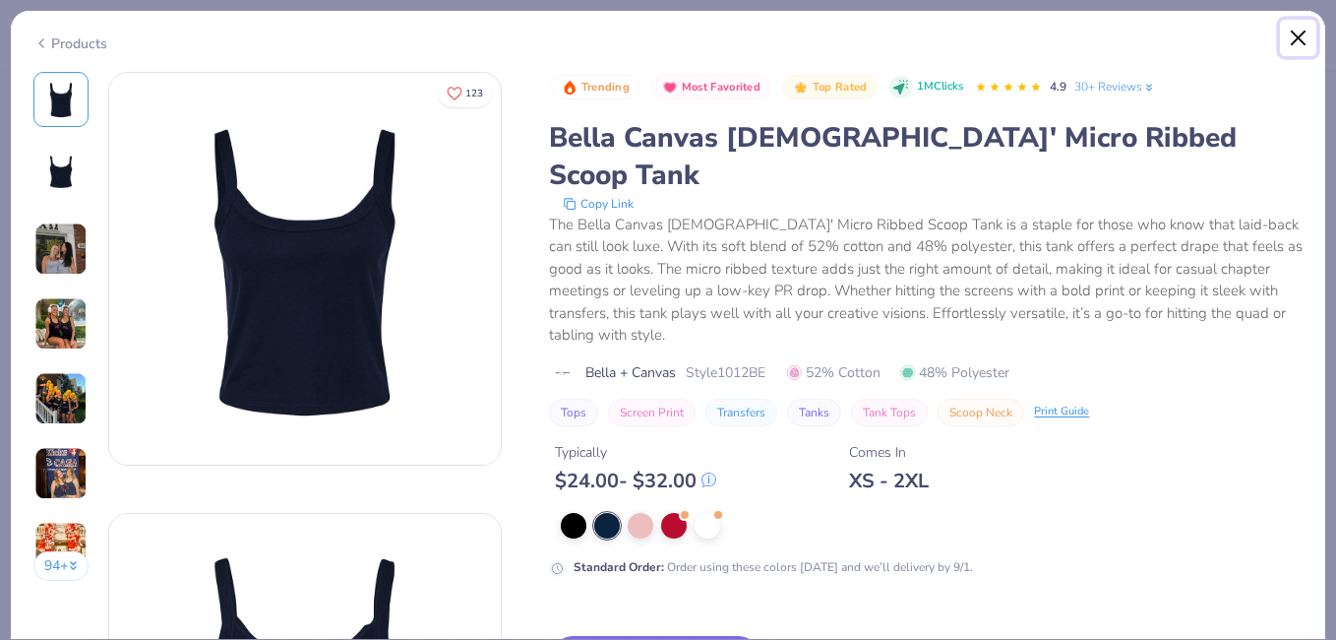
click at [1306, 30] on button "Close" at bounding box center [1298, 38] width 37 height 37
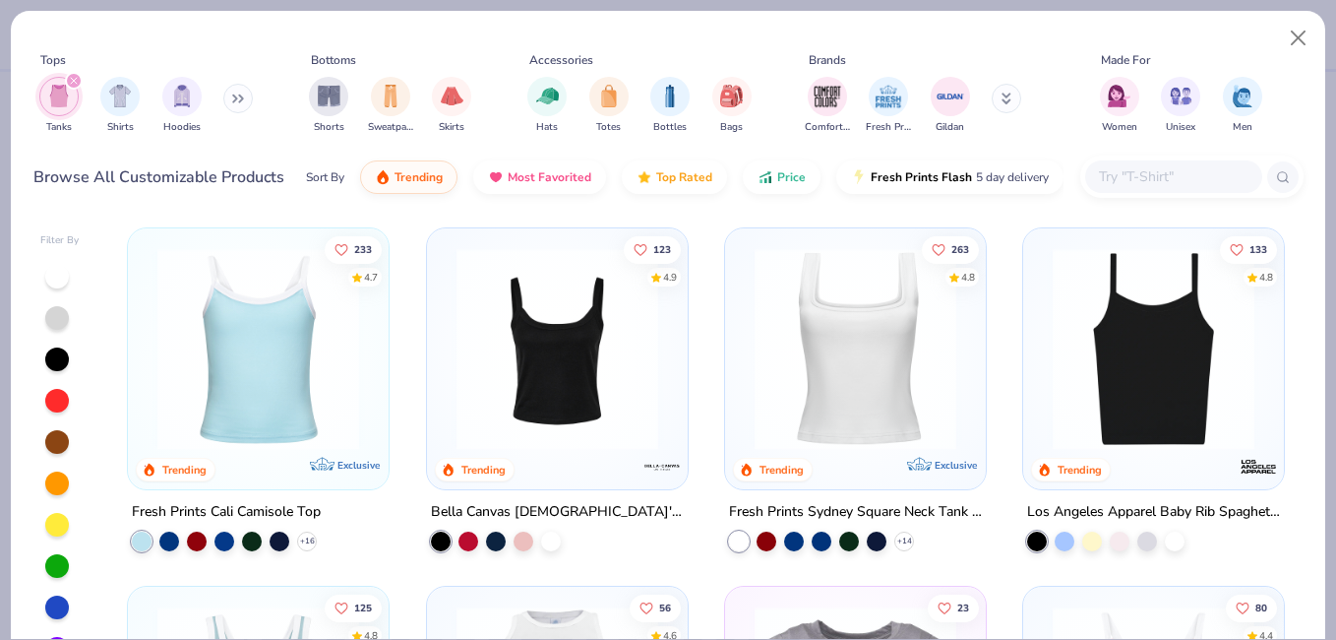
click at [1164, 174] on input "text" at bounding box center [1173, 176] width 152 height 23
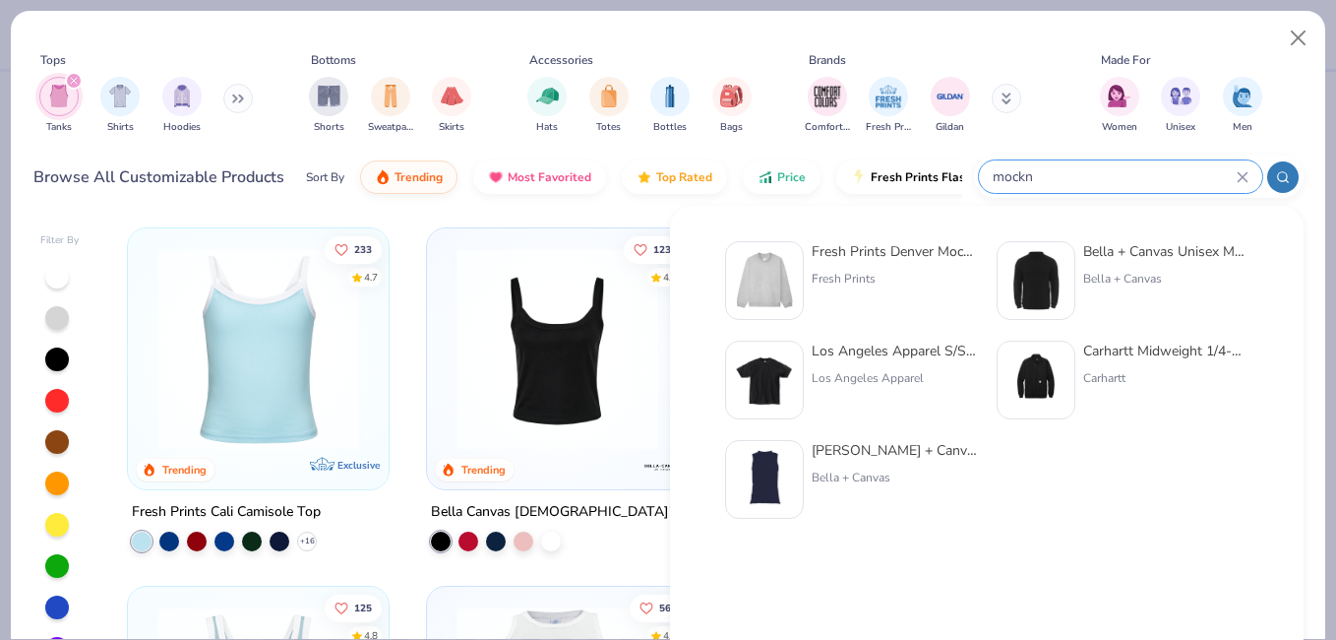
type input "mockn"
click at [886, 273] on div "Fresh Prints" at bounding box center [894, 279] width 165 height 18
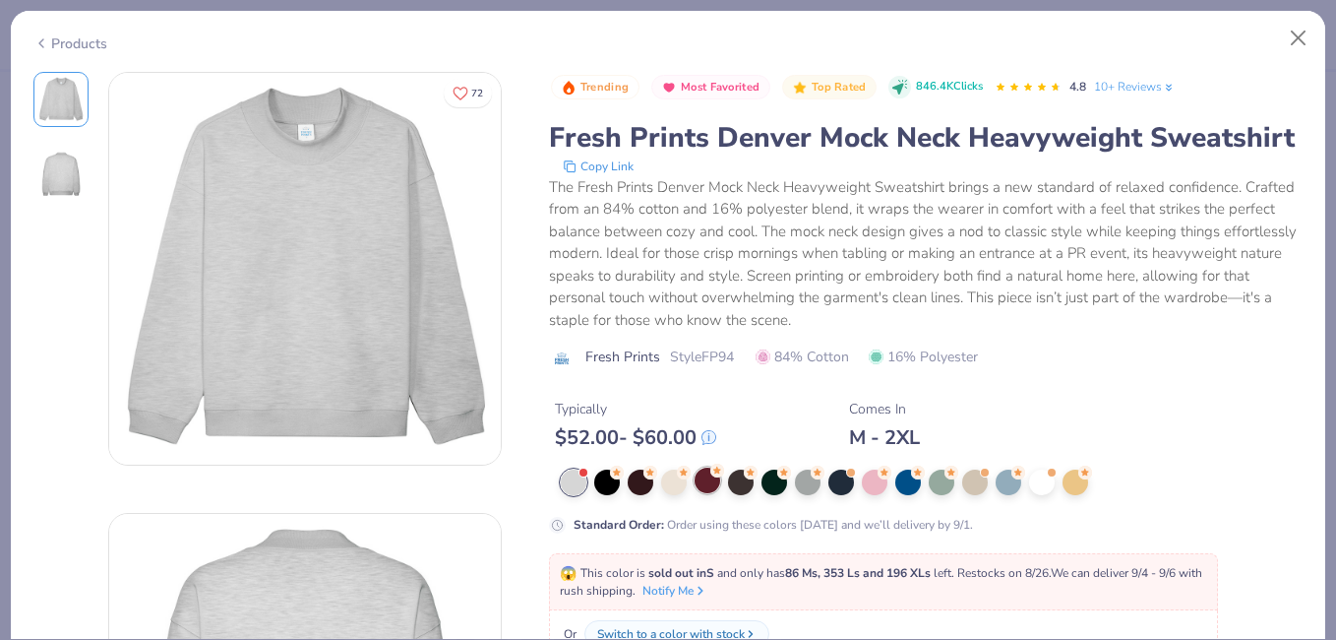
click at [705, 481] on div at bounding box center [708, 480] width 26 height 26
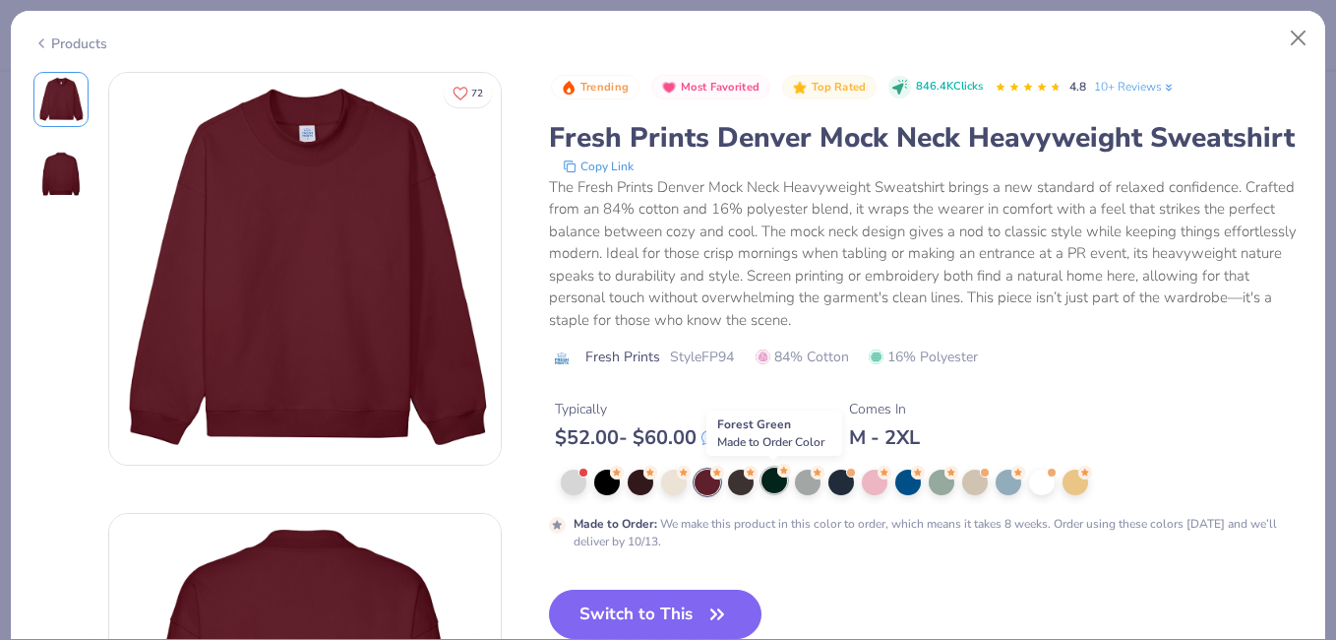
click at [764, 485] on div at bounding box center [775, 480] width 26 height 26
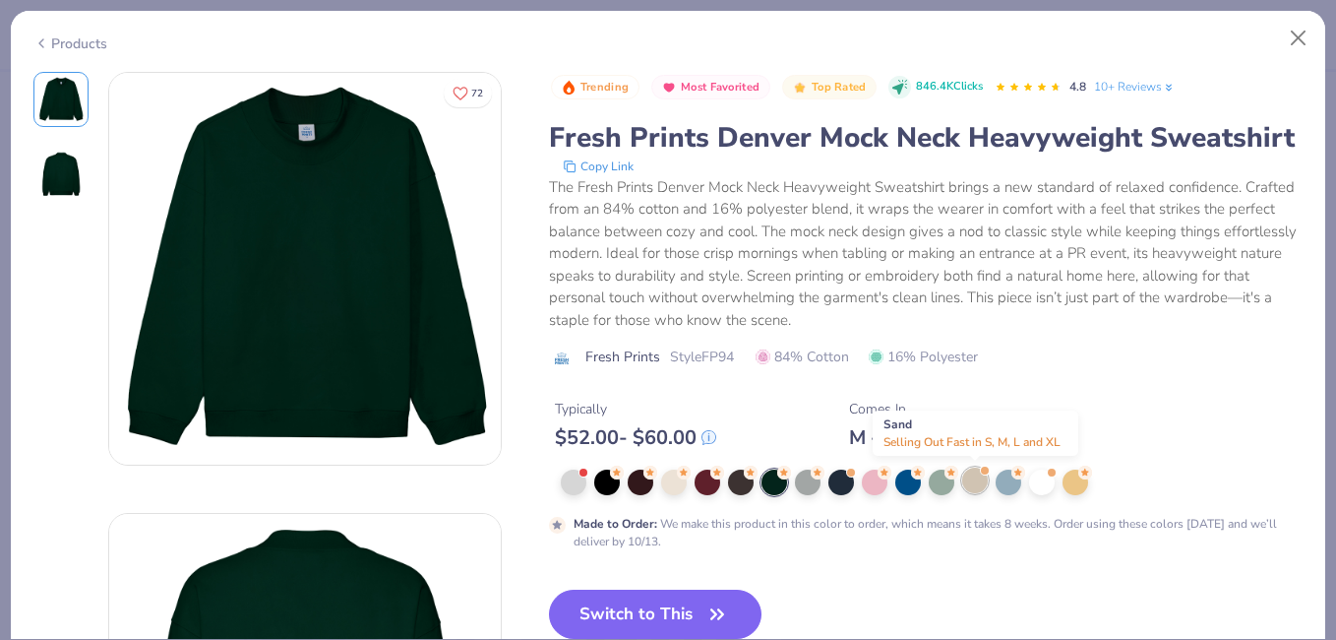
click at [979, 483] on div at bounding box center [976, 480] width 26 height 26
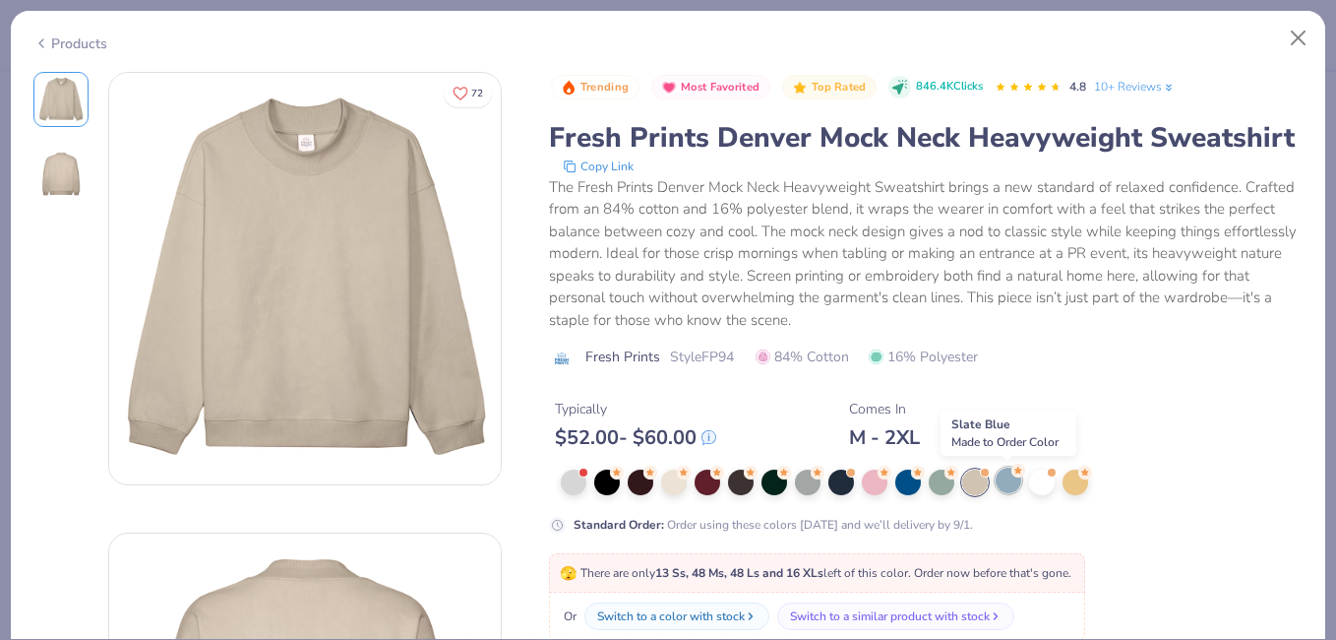
click at [996, 483] on div at bounding box center [1009, 480] width 26 height 26
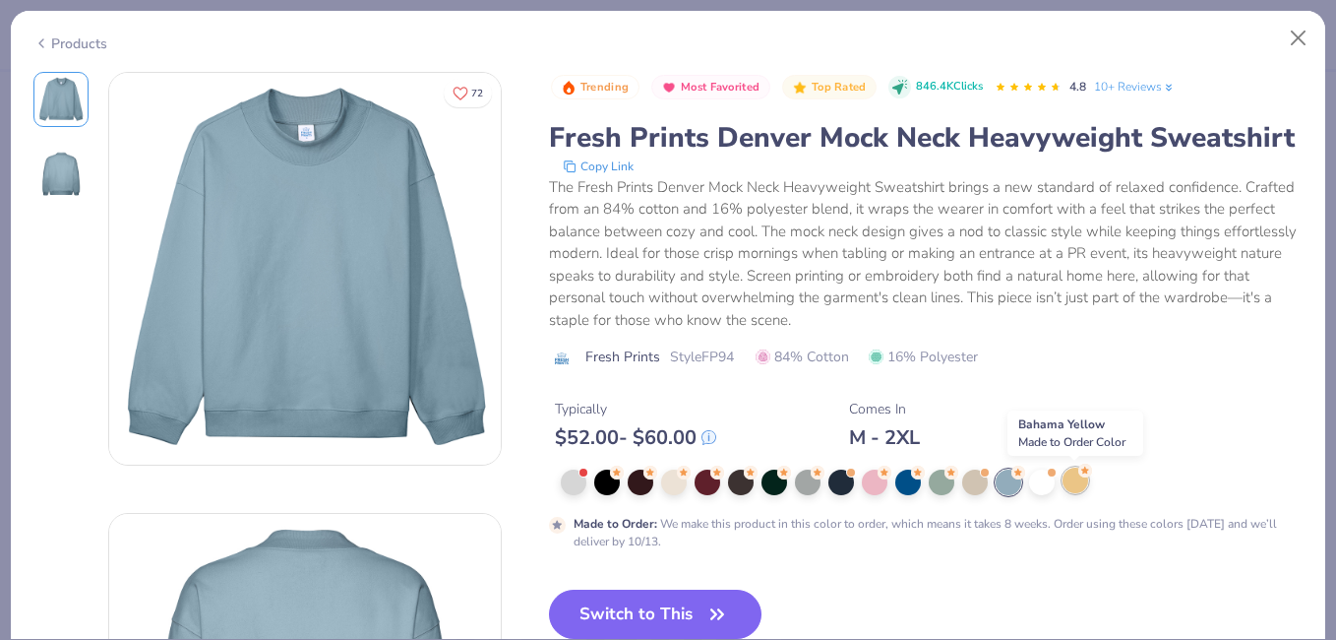
click at [1066, 484] on div at bounding box center [1076, 480] width 26 height 26
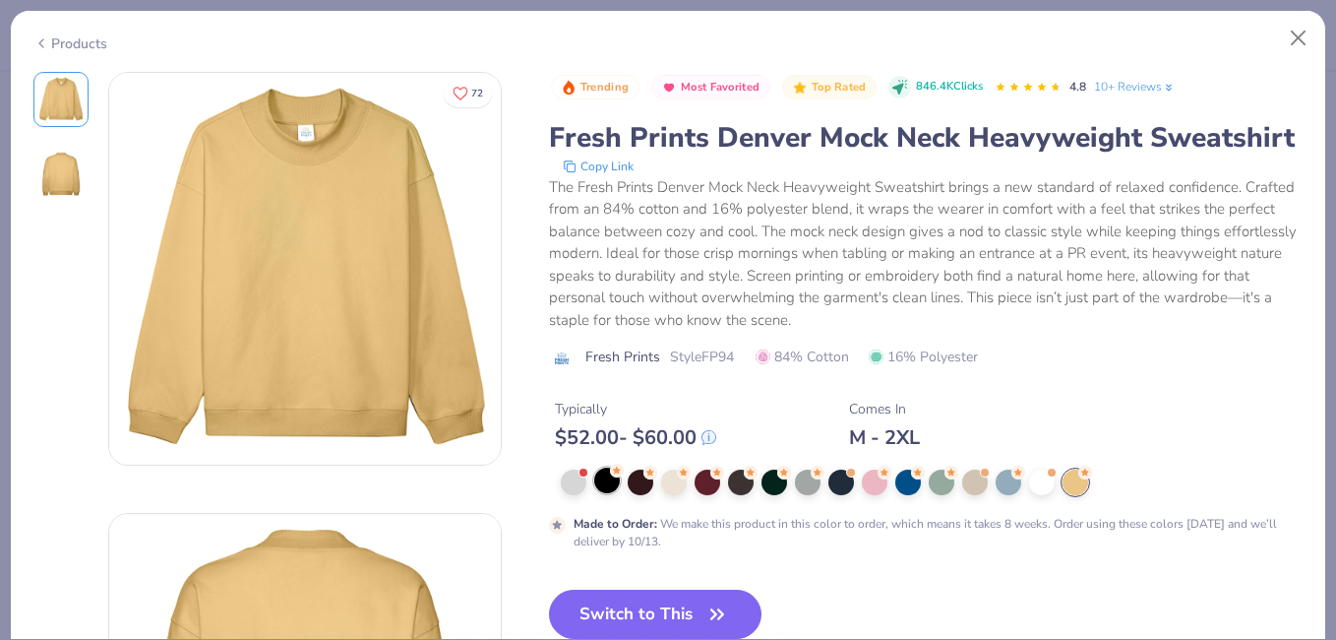
click at [610, 478] on div at bounding box center [607, 480] width 26 height 26
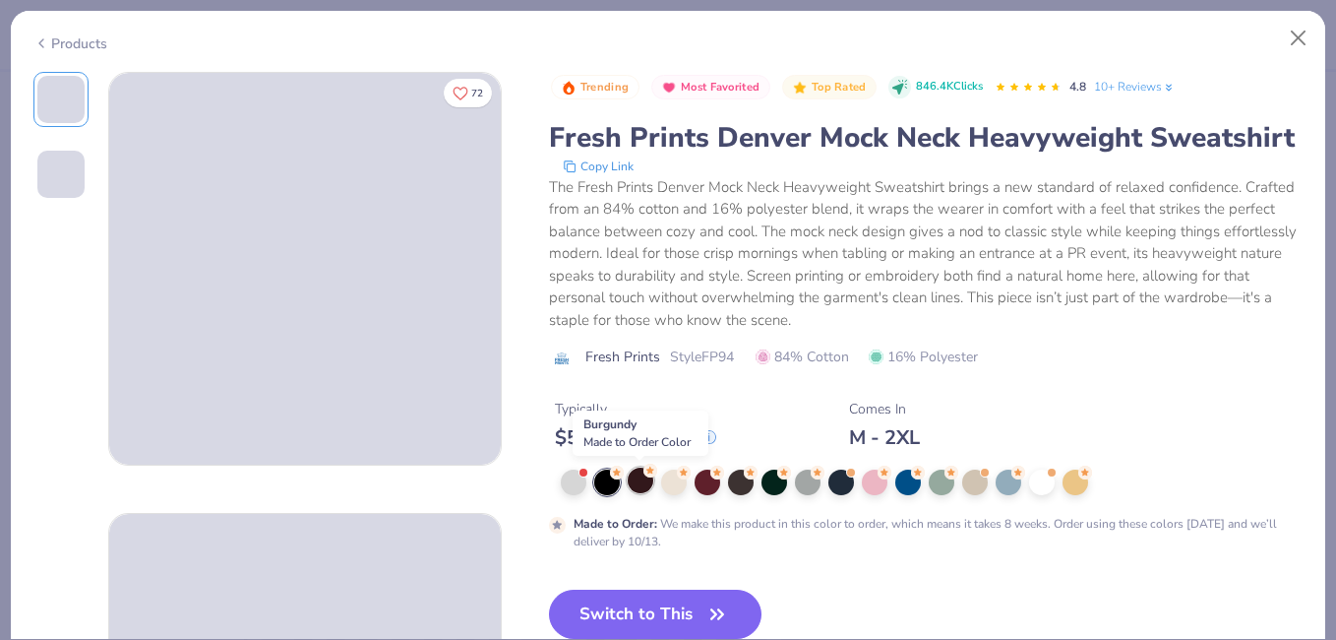
click at [637, 490] on div at bounding box center [641, 480] width 26 height 26
click at [663, 490] on div at bounding box center [674, 480] width 26 height 26
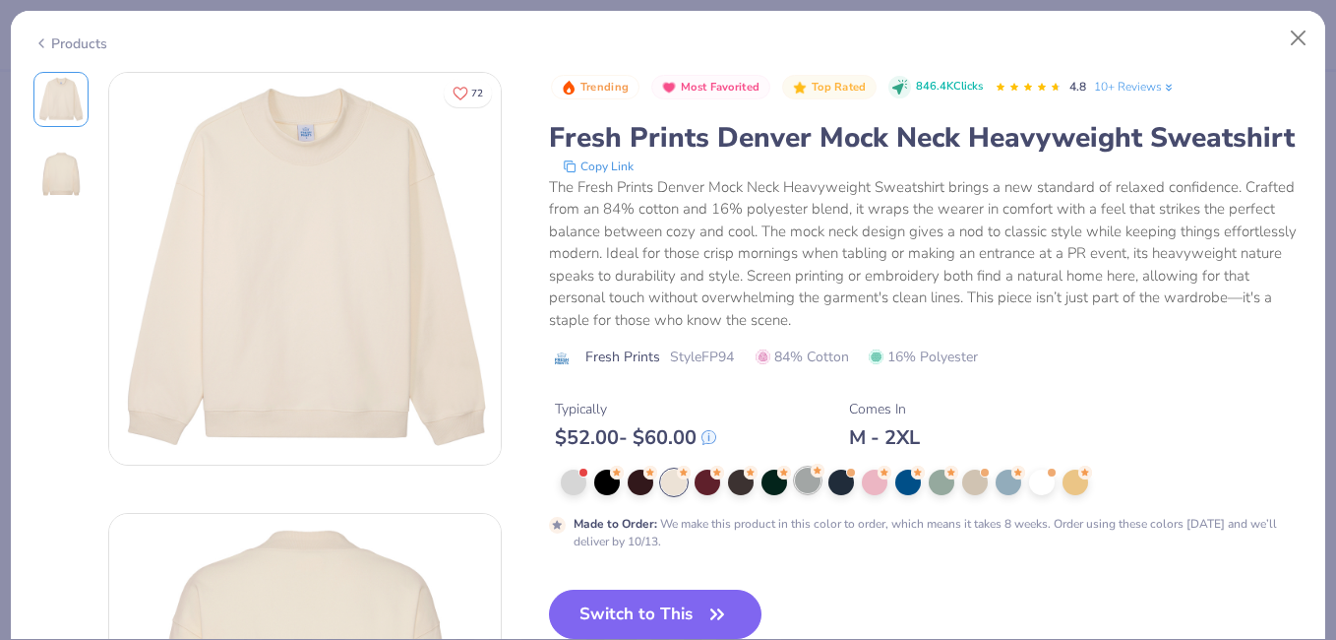
click at [796, 481] on div at bounding box center [808, 480] width 26 height 26
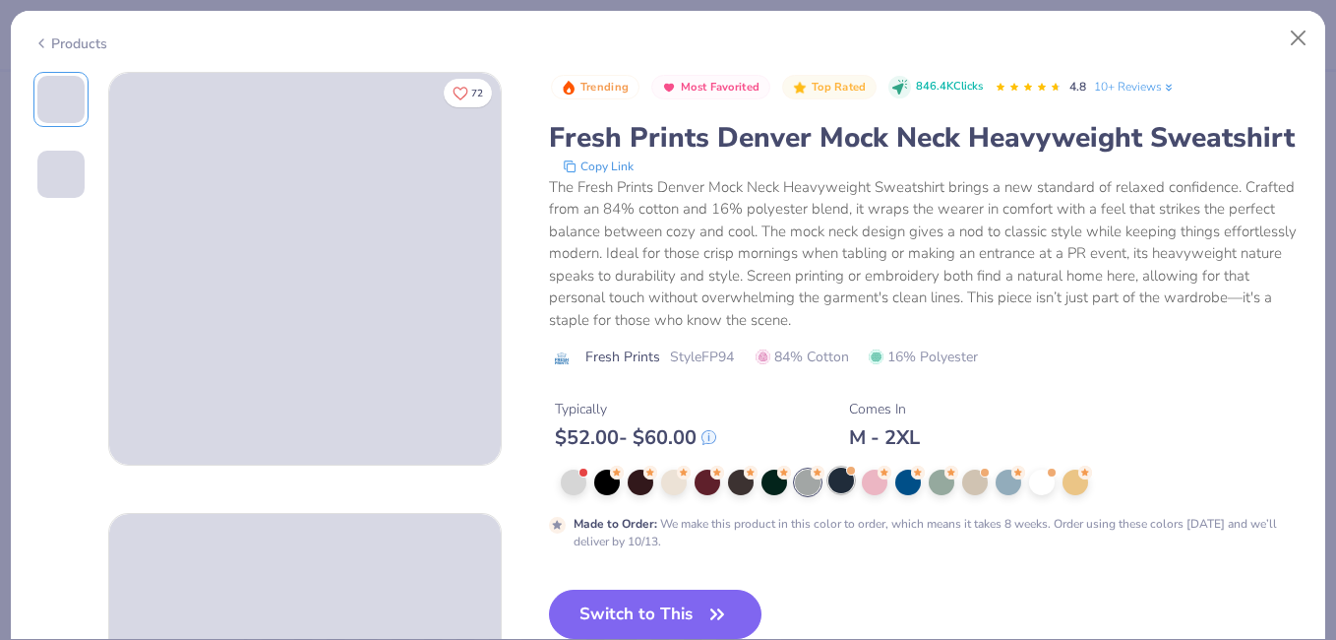
click at [833, 488] on div at bounding box center [842, 480] width 26 height 26
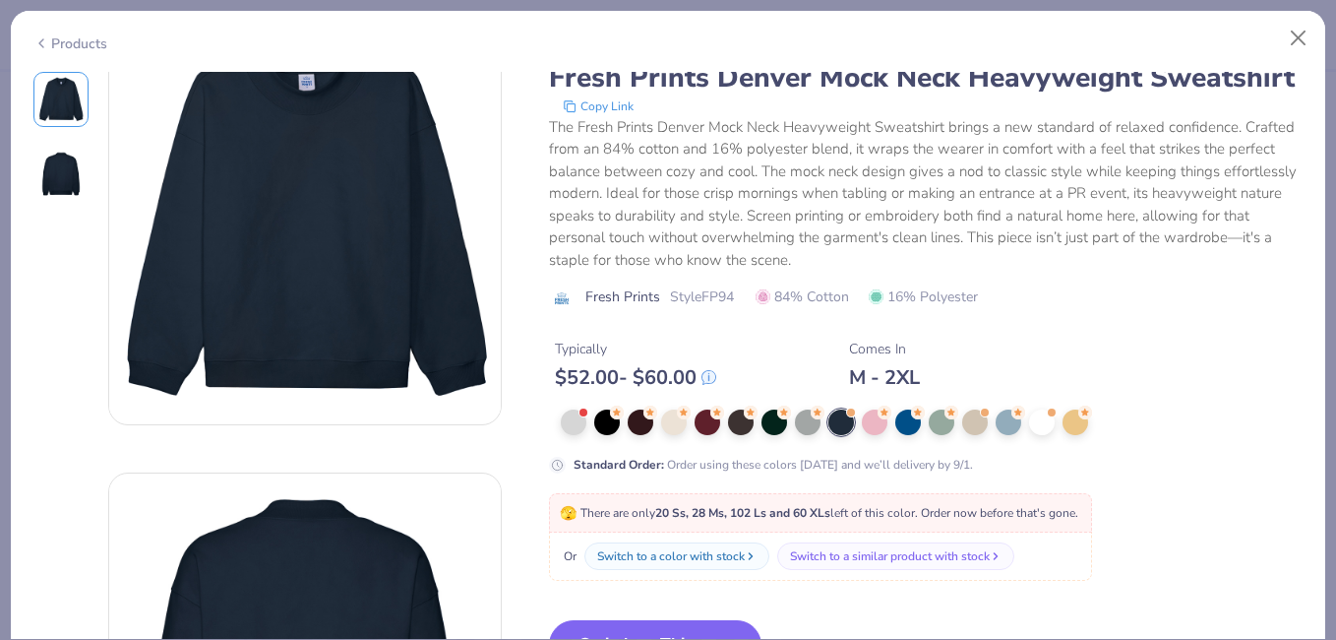
scroll to position [52, 0]
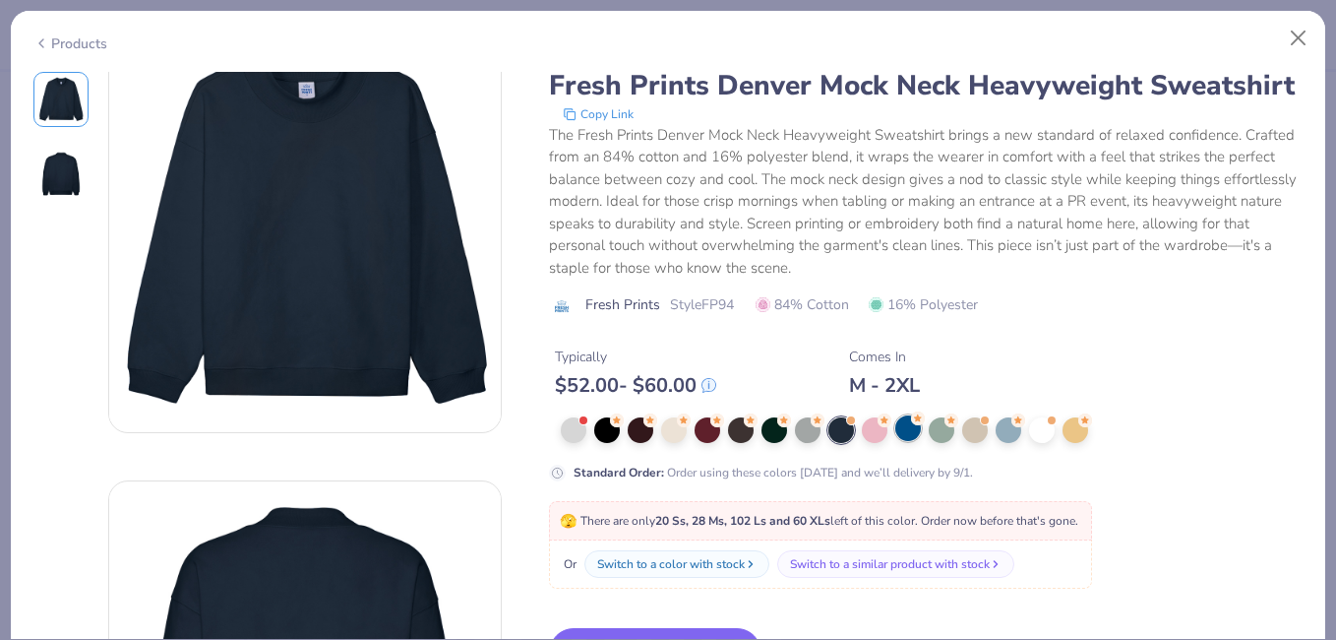
click at [905, 444] on div "Standard Order : Order using these colors [DATE] and we’ll delivery by 9/1." at bounding box center [926, 449] width 755 height 64
click at [903, 439] on div at bounding box center [909, 428] width 26 height 26
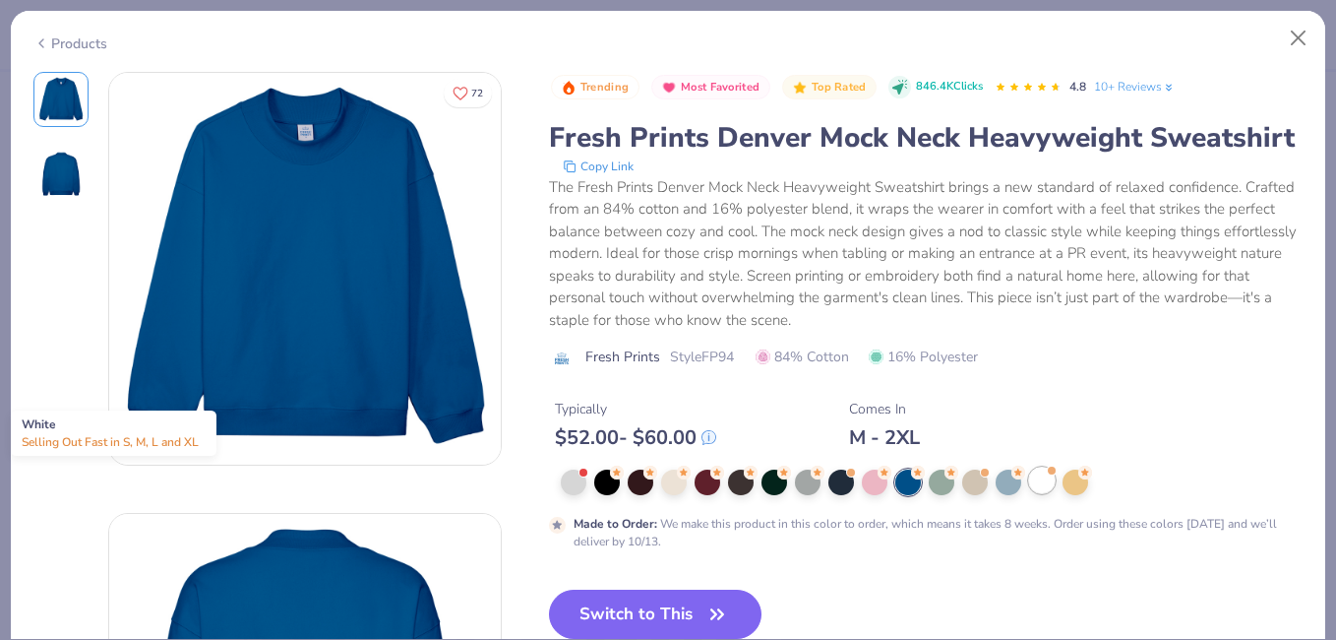
click at [1030, 478] on div at bounding box center [1042, 480] width 26 height 26
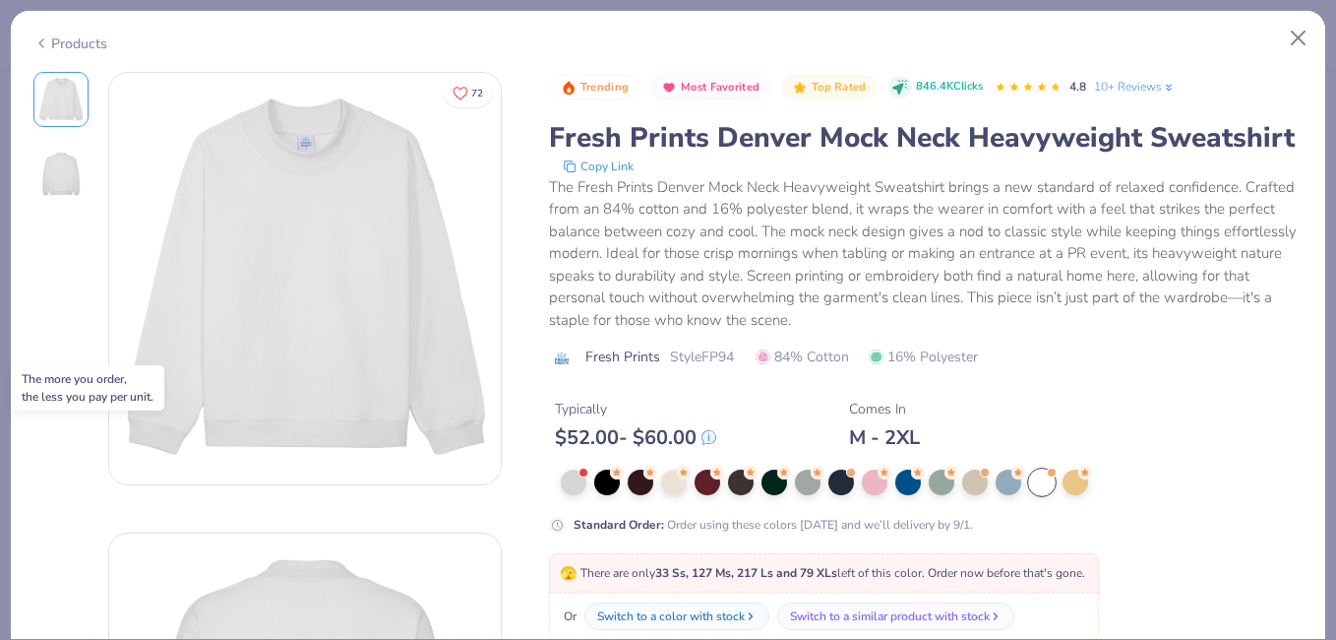
click at [712, 433] on icon at bounding box center [709, 437] width 13 height 13
click at [612, 473] on circle at bounding box center [617, 471] width 14 height 14
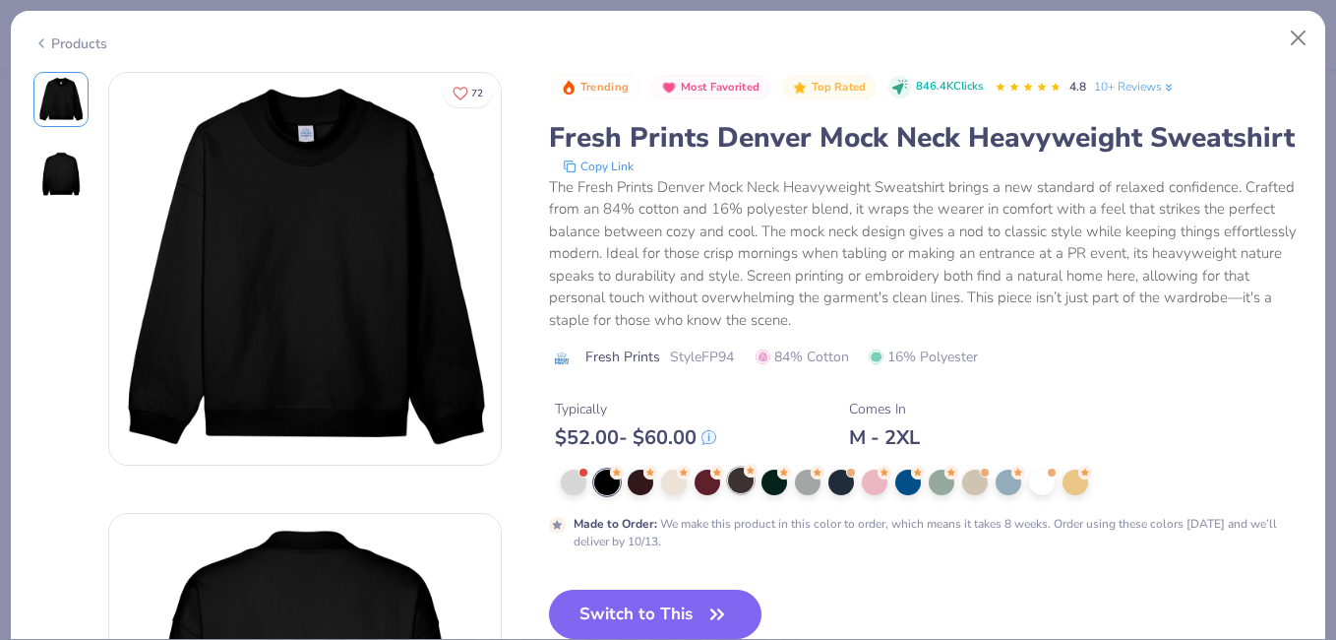
click at [742, 479] on div at bounding box center [741, 480] width 26 height 26
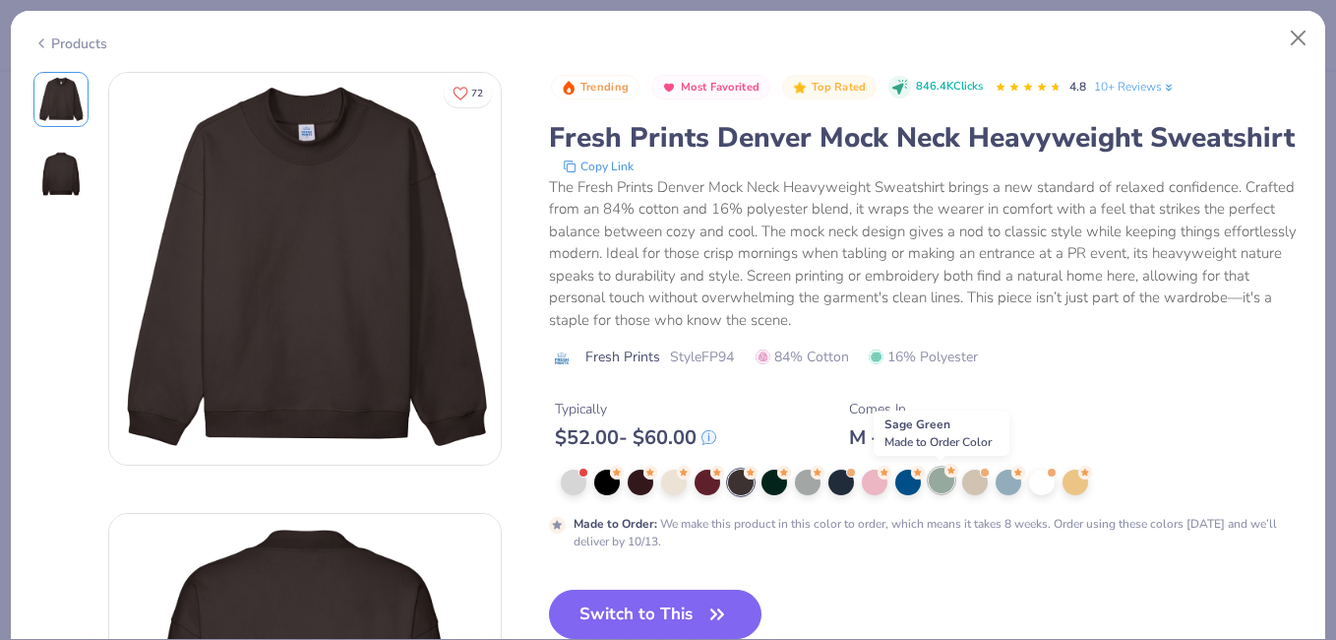
click at [941, 481] on div at bounding box center [942, 480] width 26 height 26
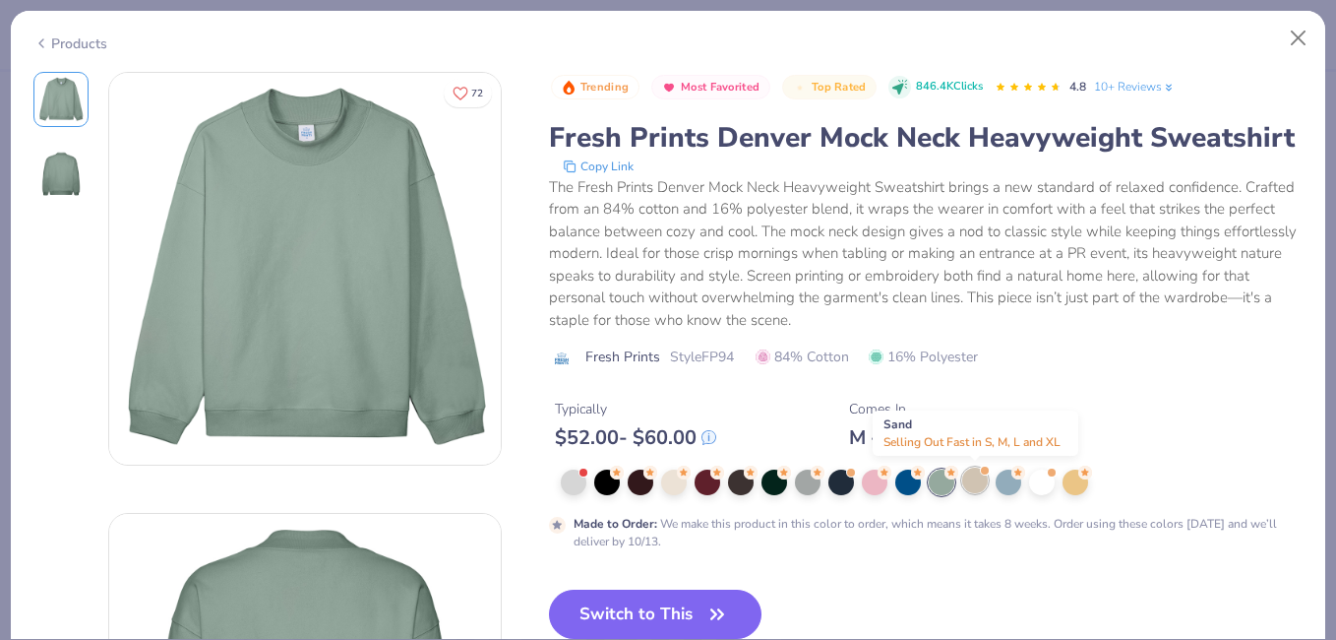
click at [983, 482] on div at bounding box center [976, 480] width 26 height 26
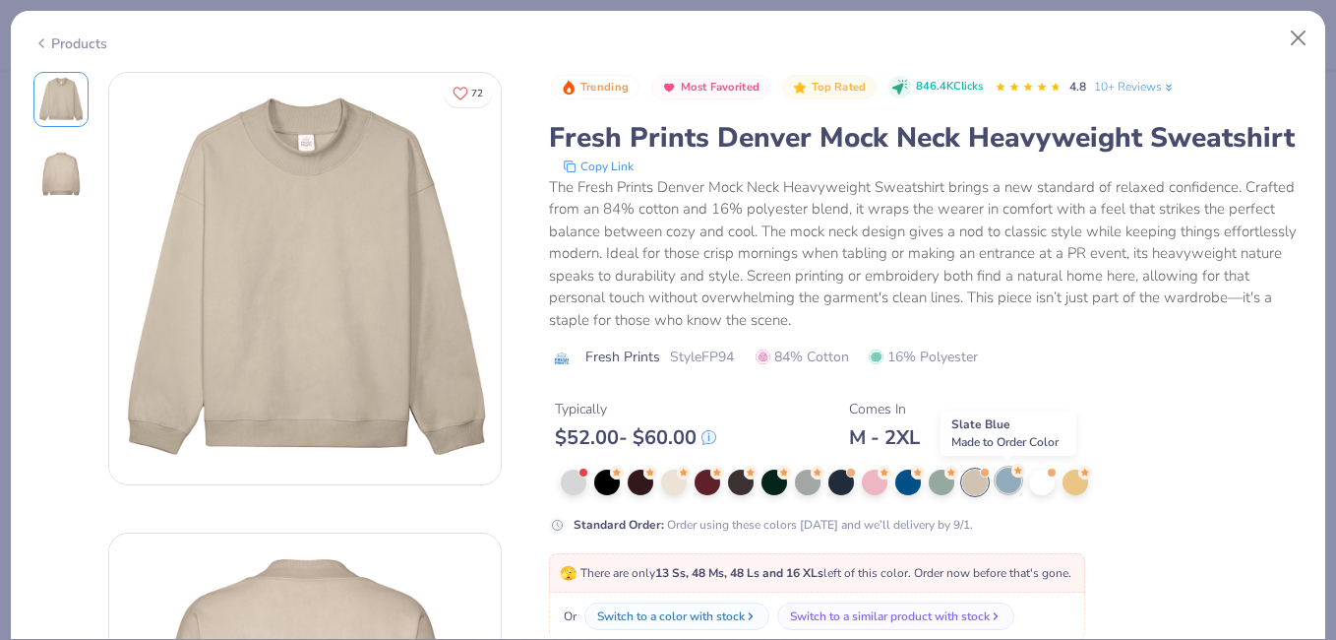
click at [1017, 488] on div at bounding box center [1009, 480] width 26 height 26
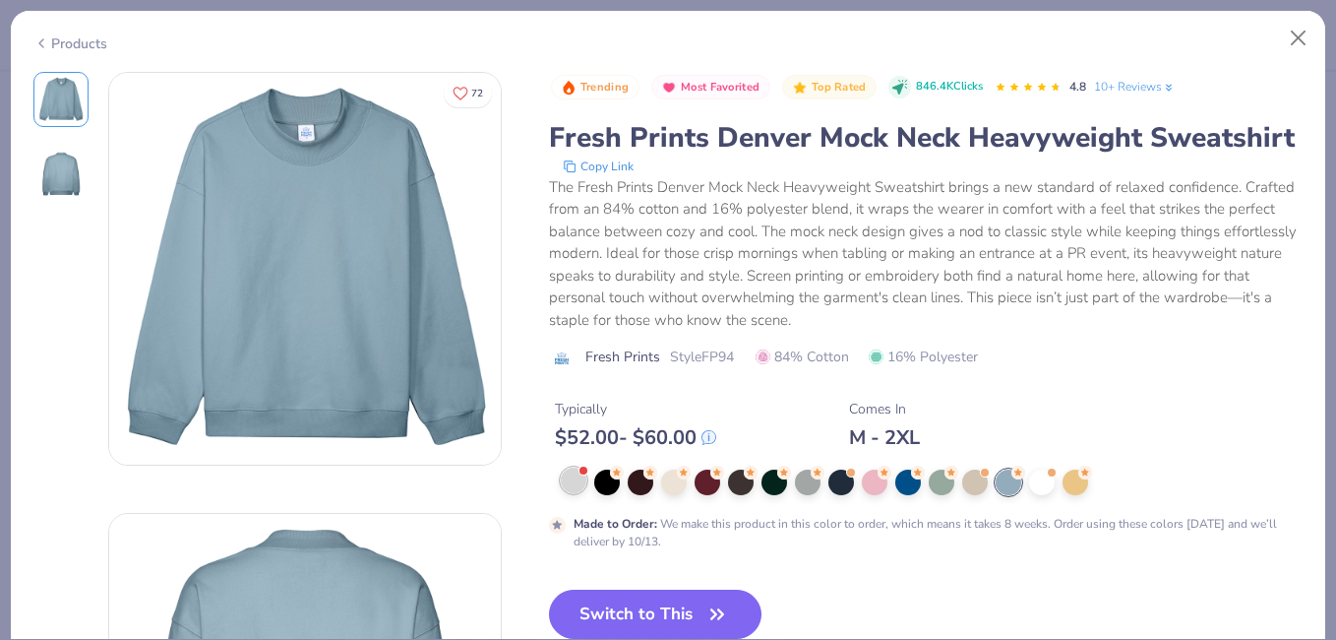
click at [574, 483] on div at bounding box center [574, 480] width 26 height 26
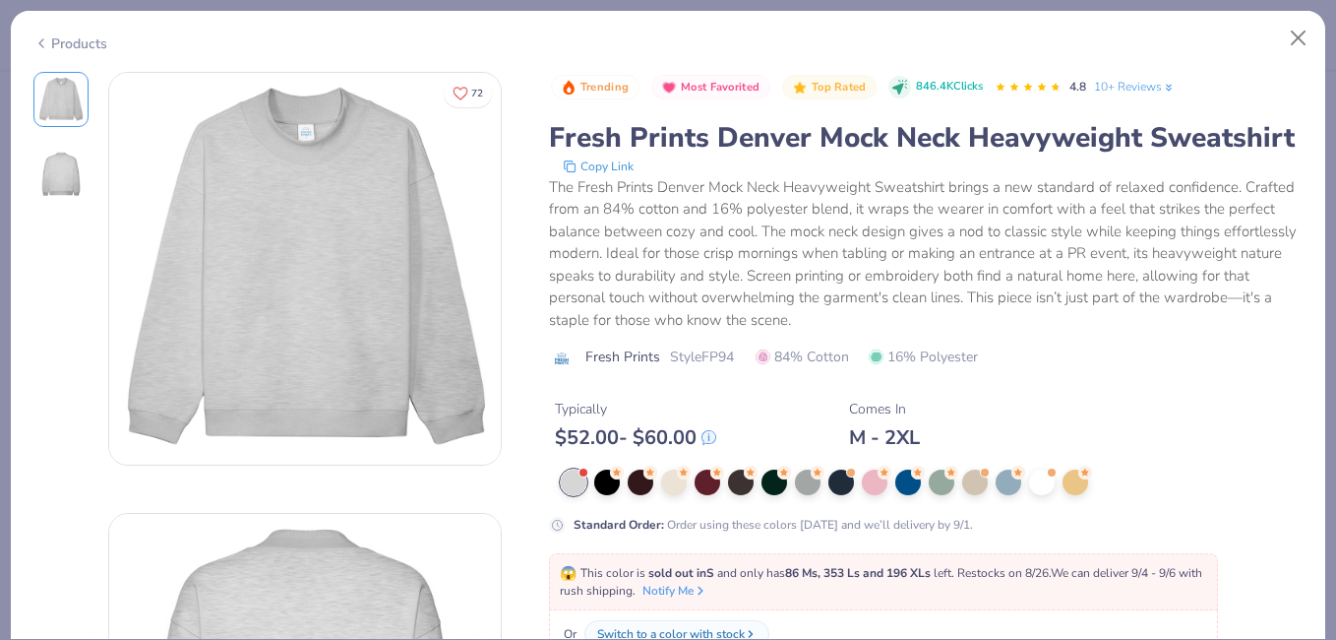
click at [590, 483] on div at bounding box center [932, 482] width 743 height 26
click at [612, 483] on div at bounding box center [607, 480] width 26 height 26
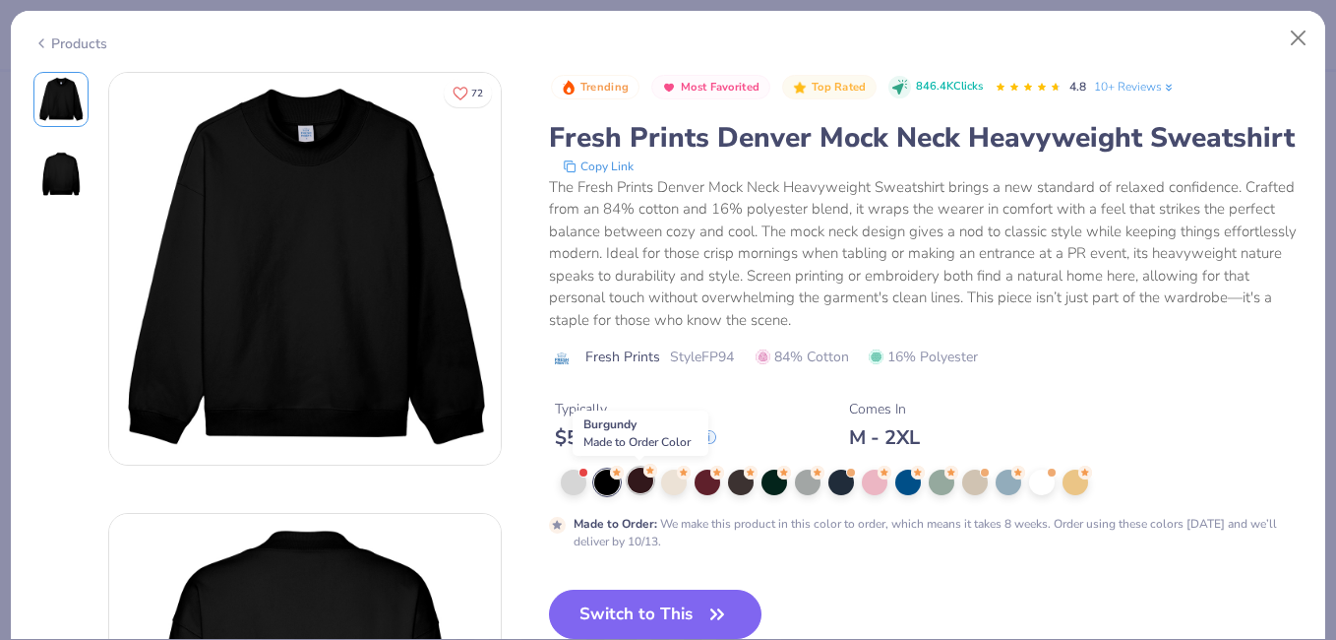
click at [645, 484] on div at bounding box center [641, 480] width 26 height 26
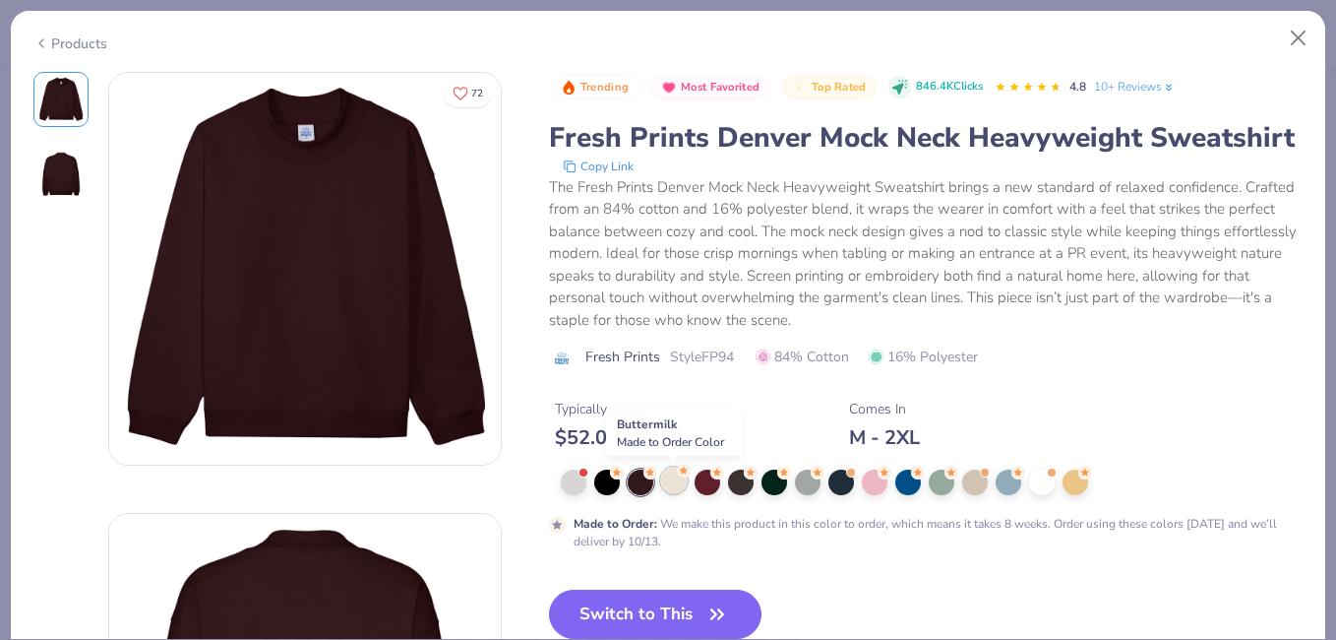
click at [676, 483] on div at bounding box center [674, 480] width 26 height 26
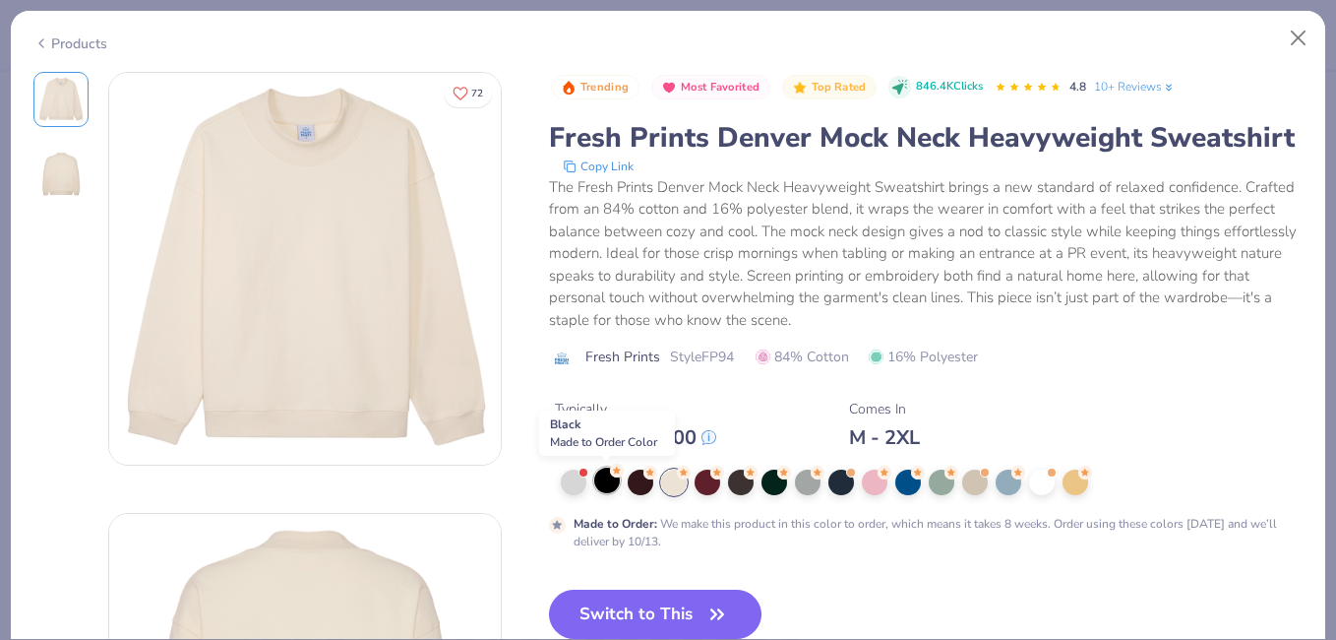
click at [613, 489] on div at bounding box center [607, 480] width 26 height 26
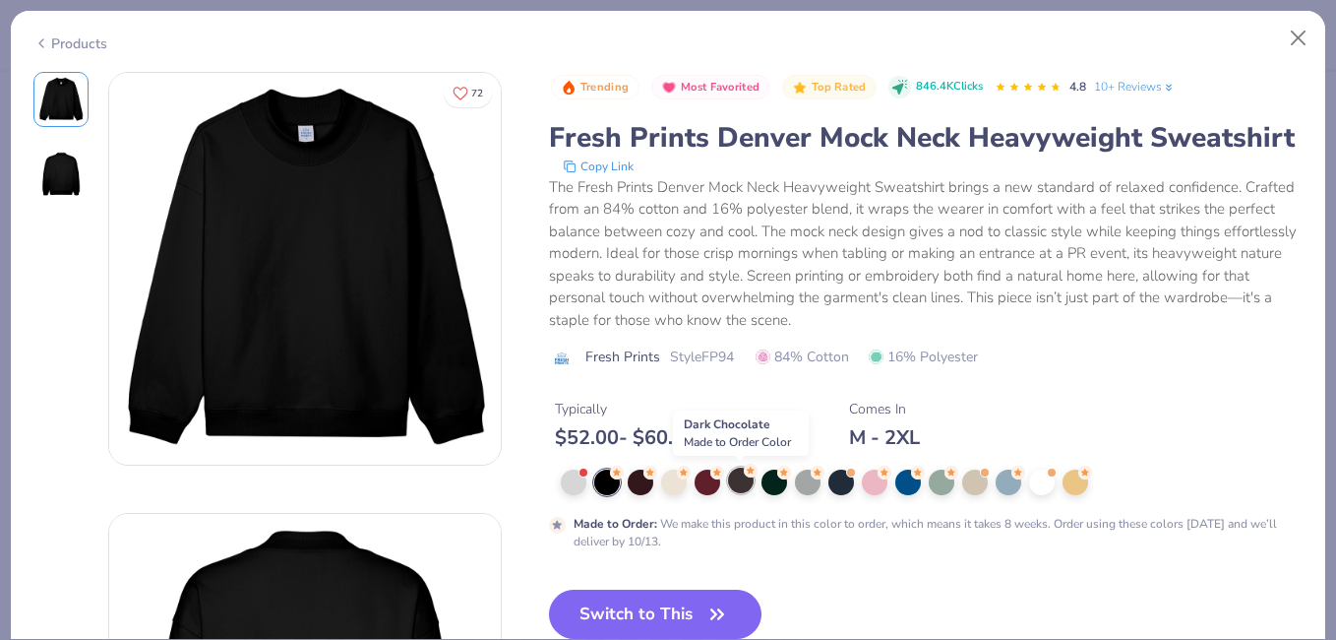
click at [741, 475] on div at bounding box center [741, 480] width 26 height 26
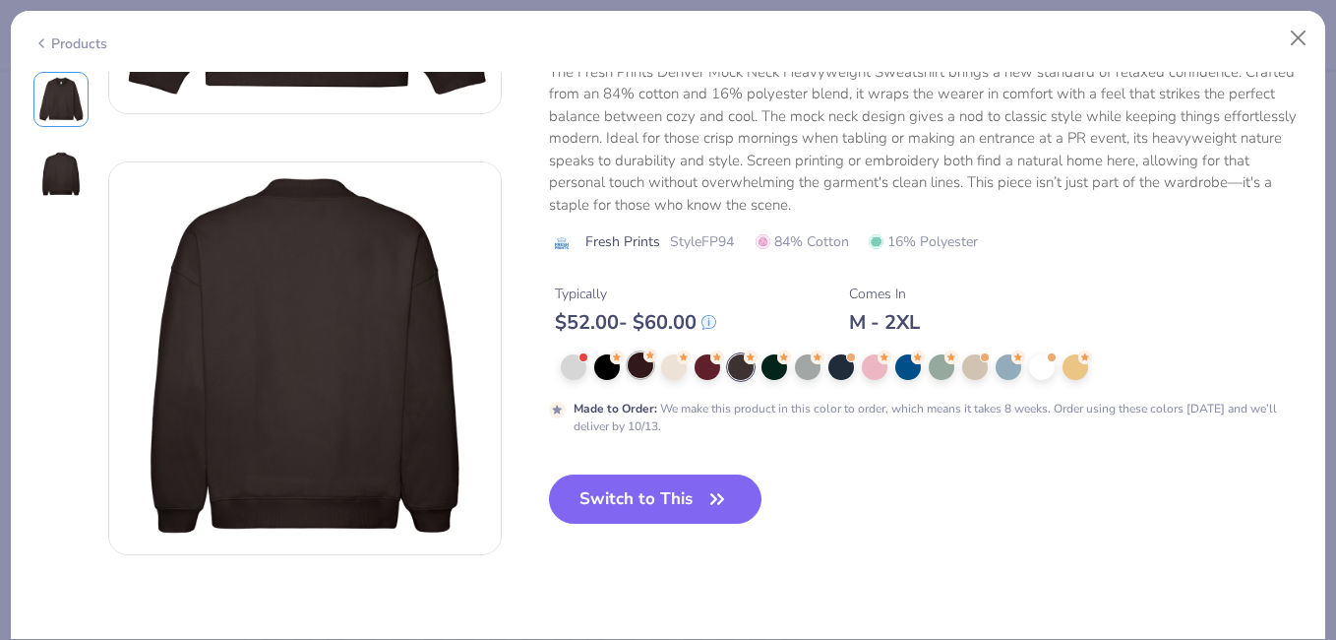
scroll to position [350, 0]
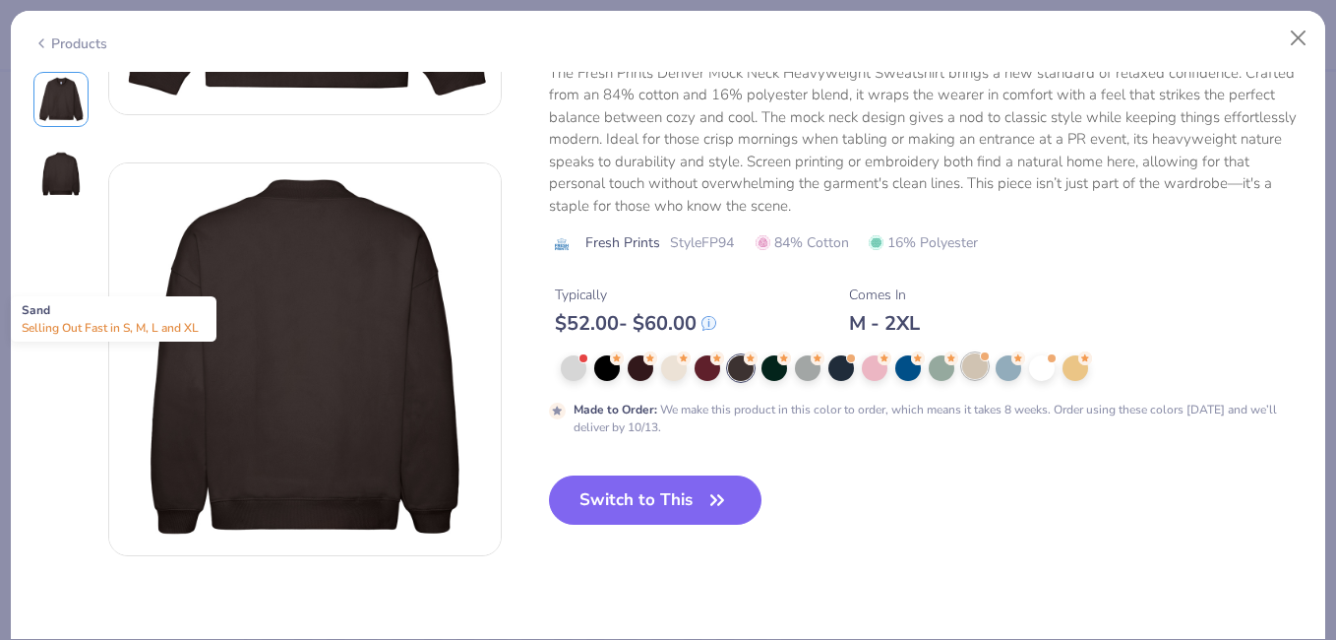
click at [969, 364] on div at bounding box center [976, 366] width 26 height 26
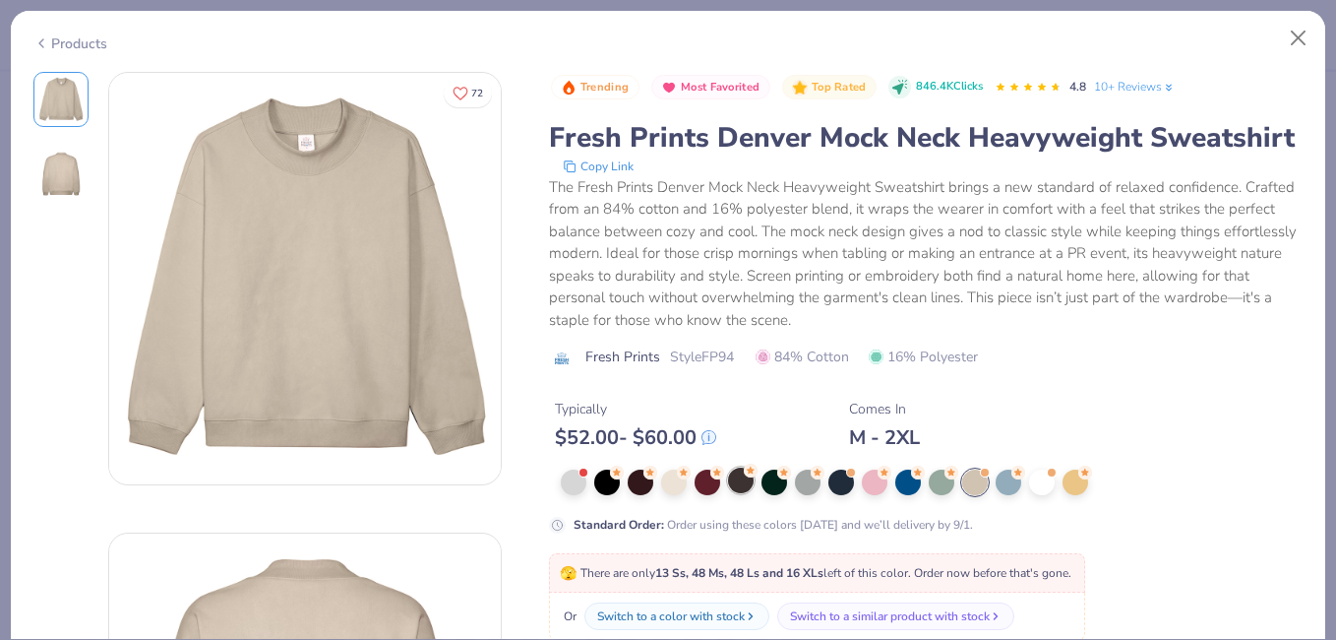
click at [734, 476] on div at bounding box center [741, 480] width 26 height 26
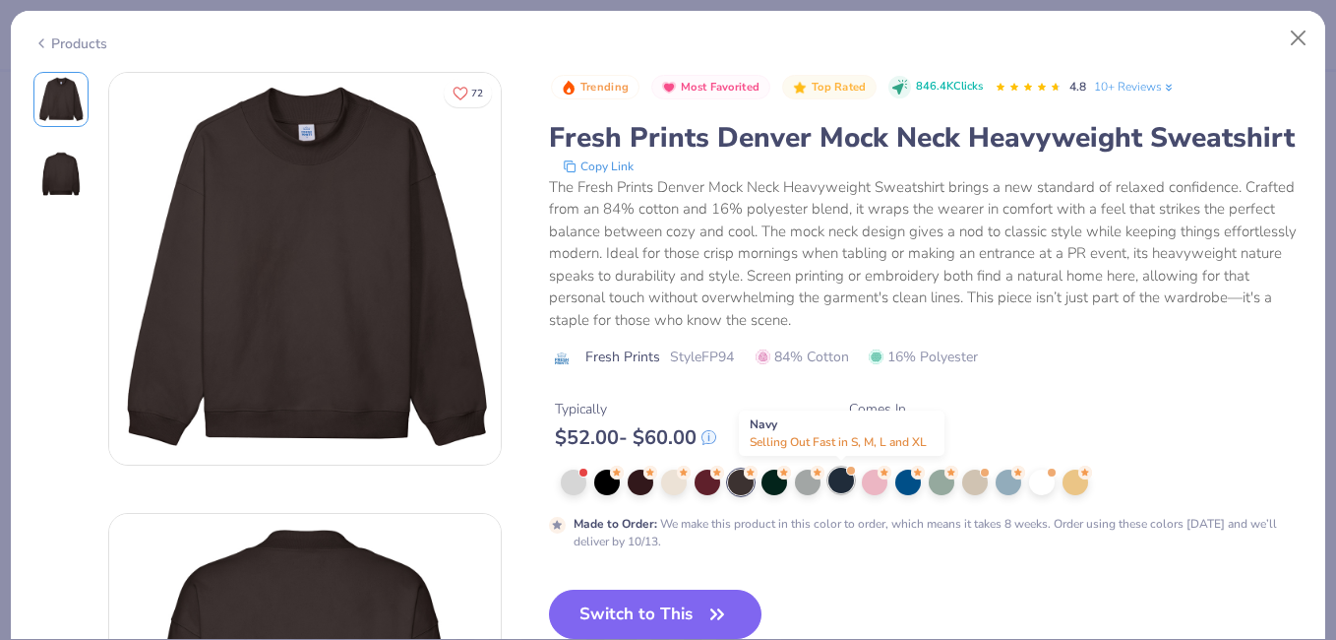
click at [839, 492] on div at bounding box center [842, 480] width 26 height 26
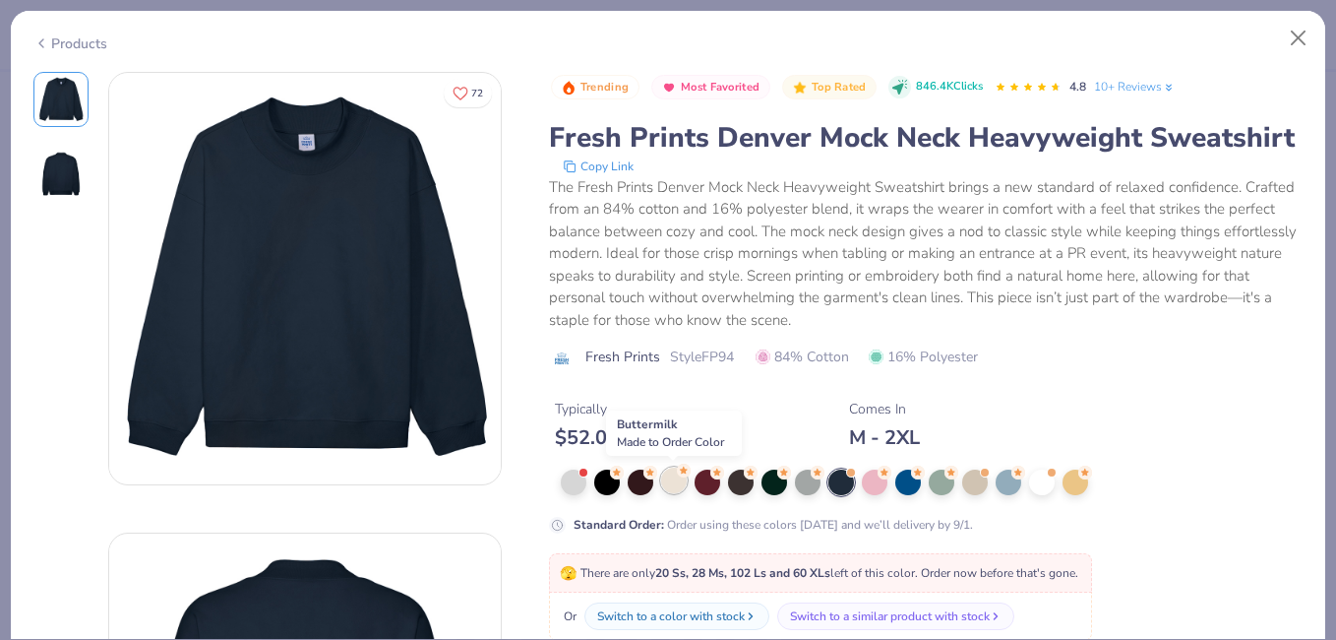
click at [685, 488] on div at bounding box center [674, 480] width 26 height 26
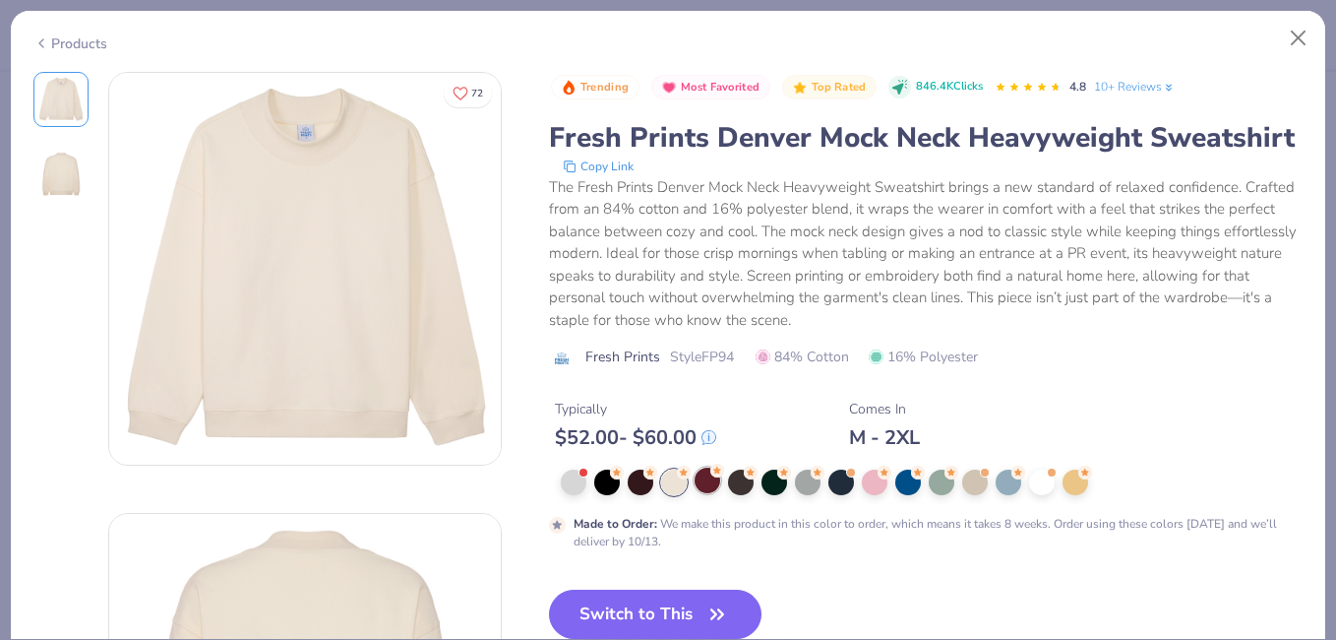
click at [712, 479] on div at bounding box center [708, 480] width 26 height 26
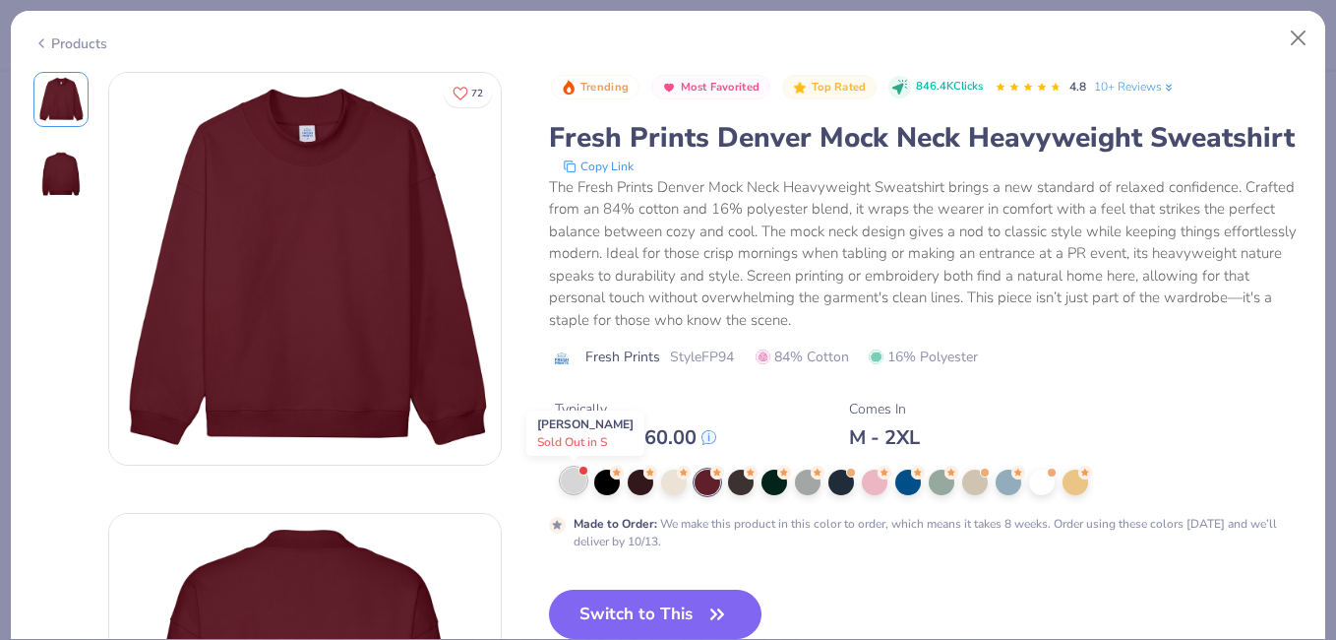
click at [578, 473] on div at bounding box center [574, 480] width 26 height 26
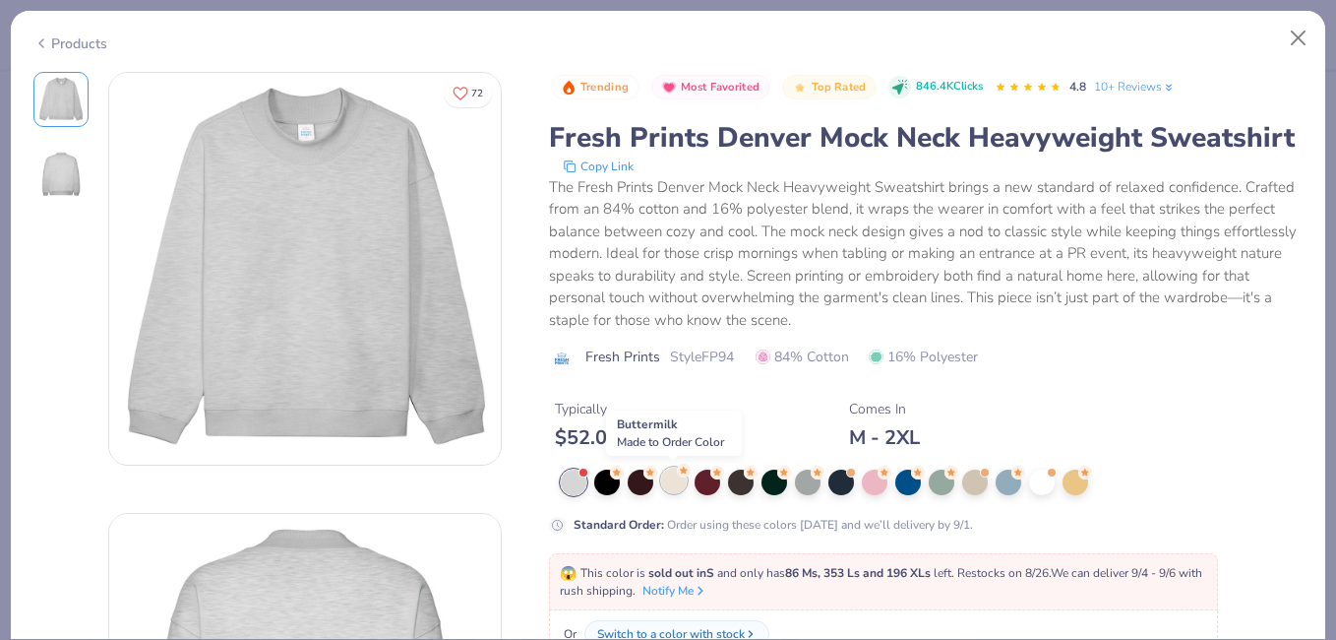
click at [687, 483] on div at bounding box center [674, 480] width 26 height 26
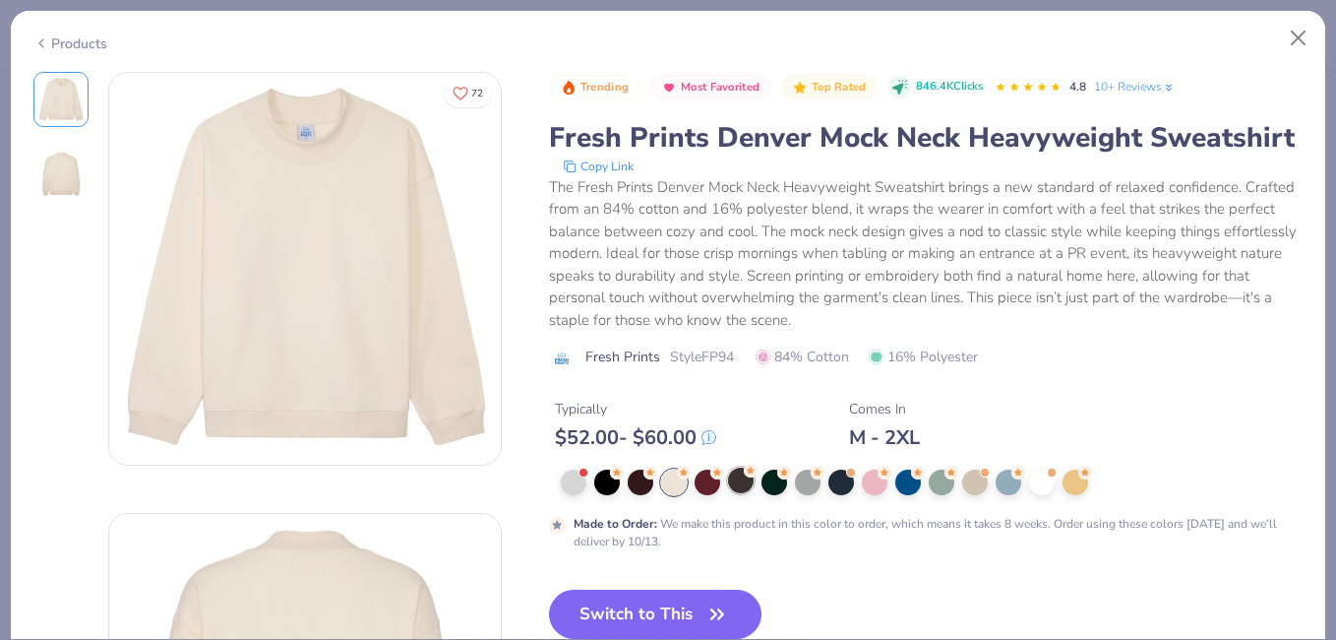
click at [749, 479] on div at bounding box center [741, 480] width 26 height 26
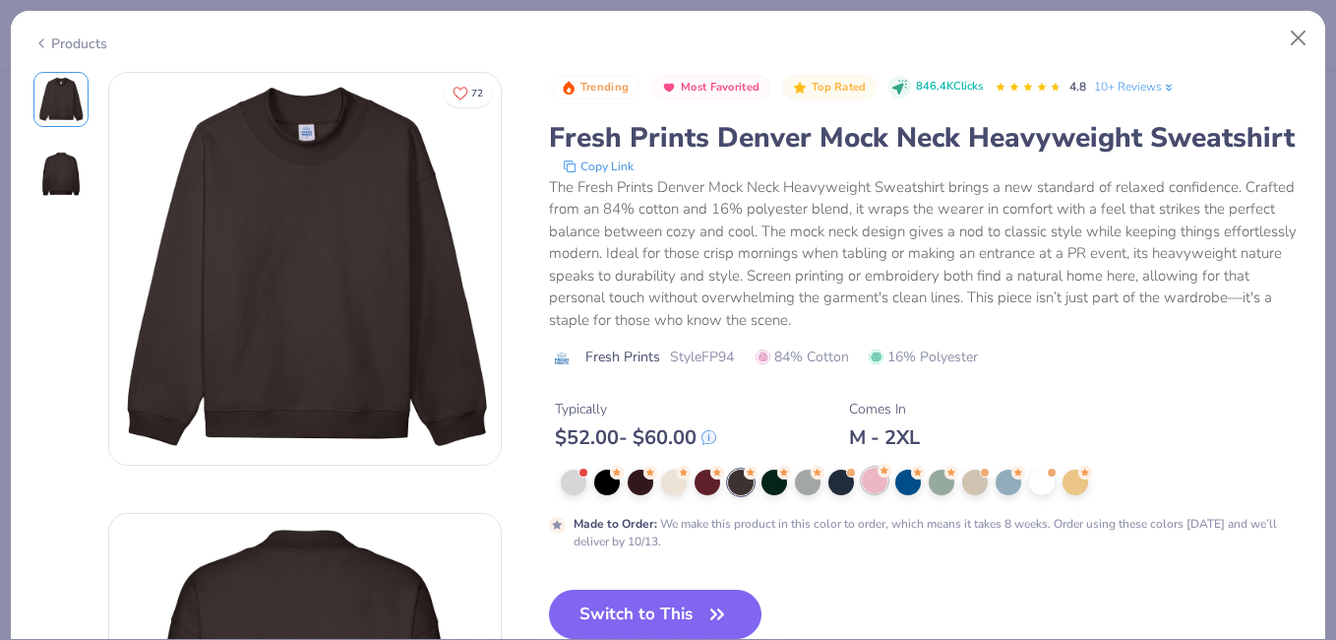
click at [878, 475] on icon at bounding box center [885, 471] width 14 height 14
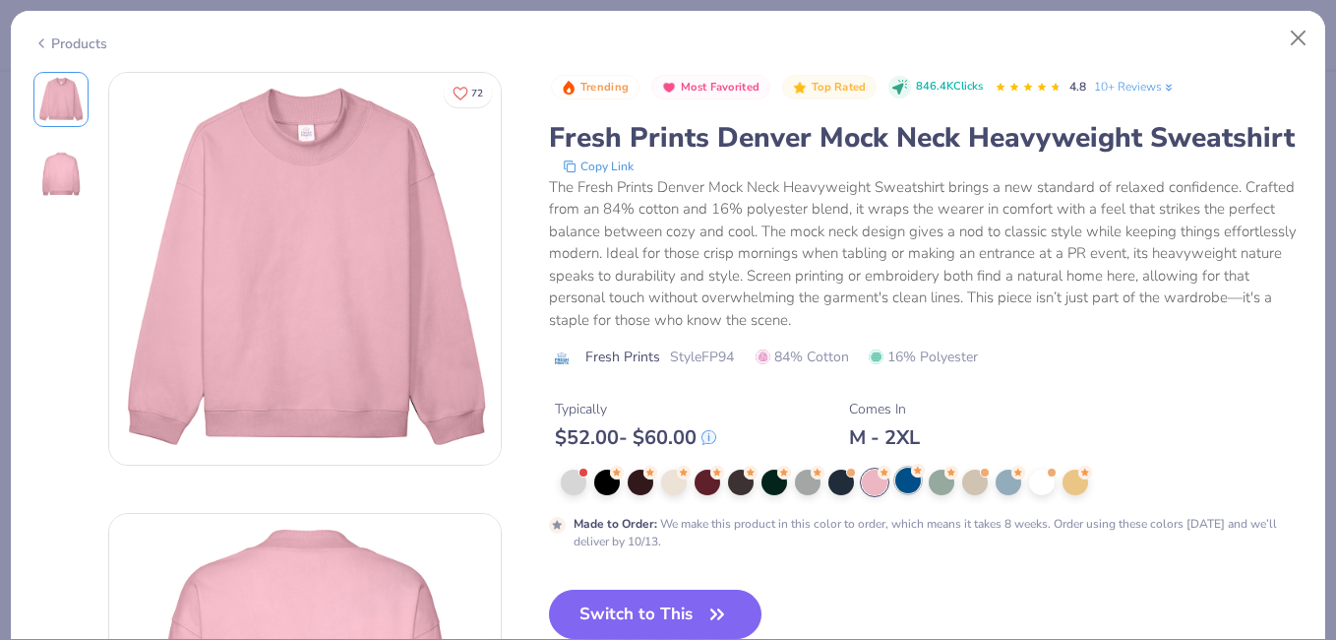
click at [901, 479] on div at bounding box center [909, 480] width 26 height 26
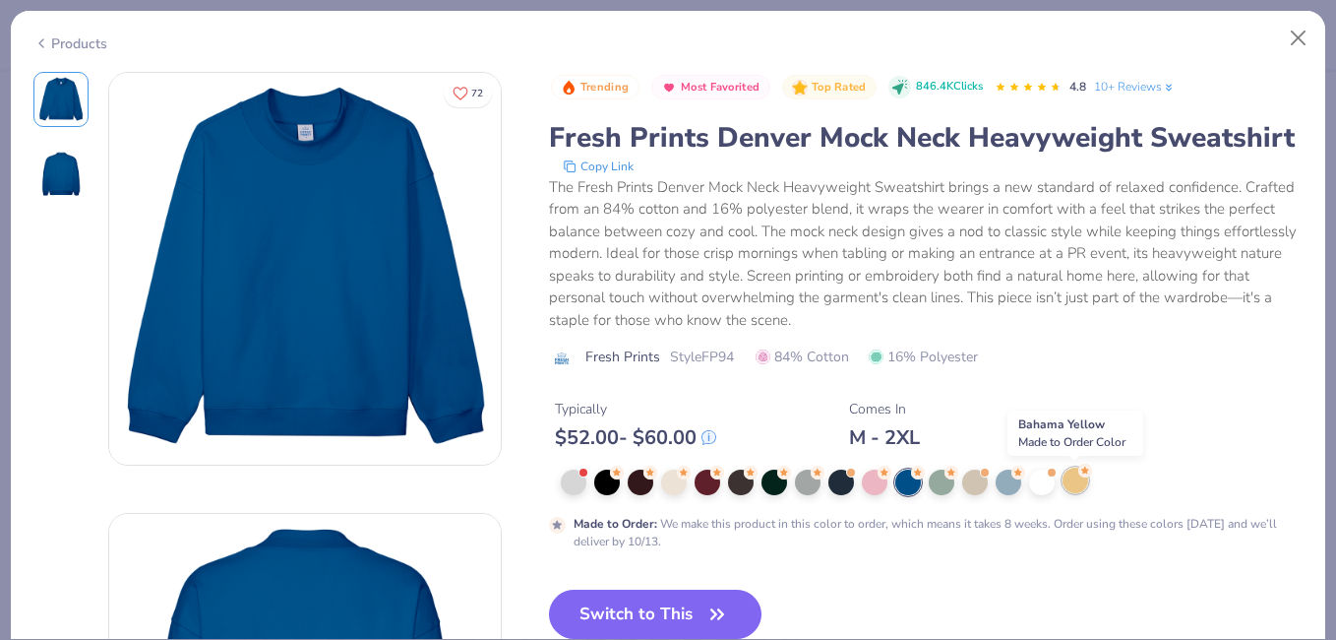
click at [1073, 490] on div at bounding box center [1076, 480] width 26 height 26
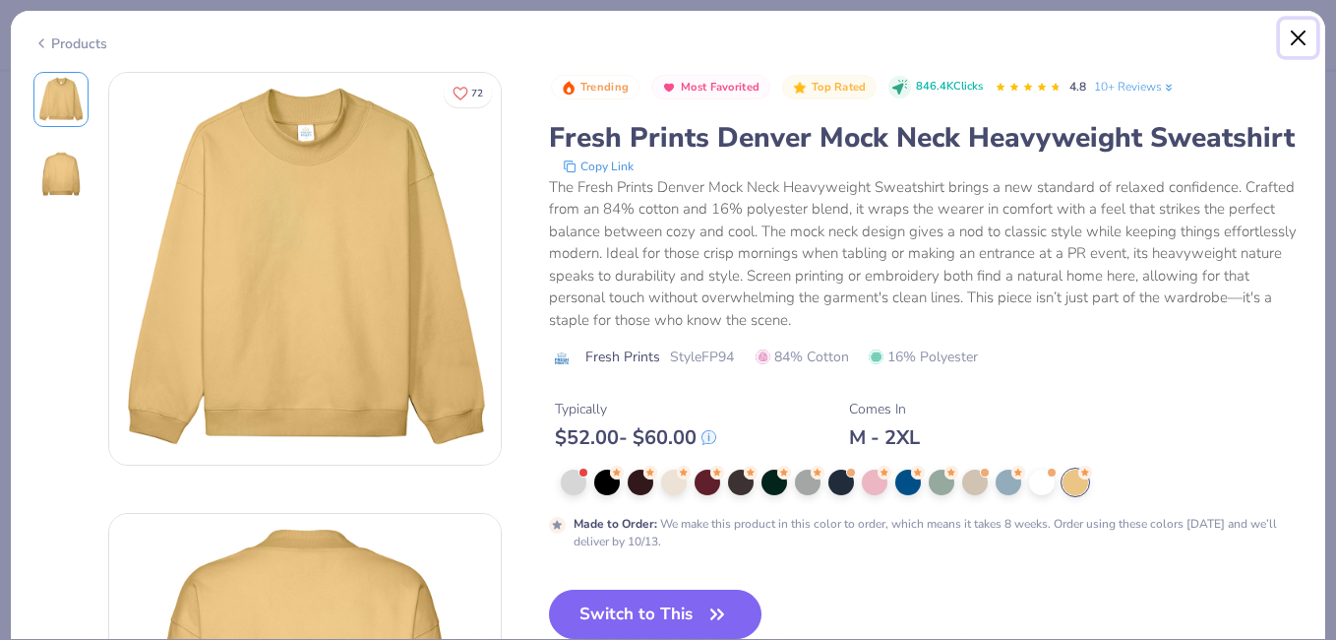
click at [1301, 49] on button "Close" at bounding box center [1298, 38] width 37 height 37
